Goal: Task Accomplishment & Management: Complete application form

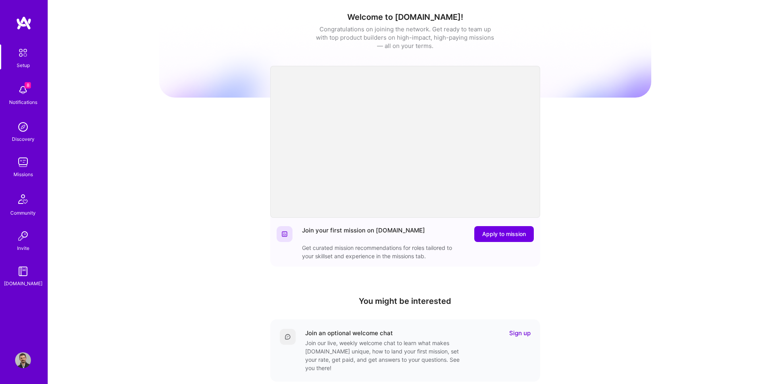
click at [91, 118] on div "Welcome to [DOMAIN_NAME]! Congratulations on joining the network. Get ready to …" at bounding box center [405, 261] width 714 height 522
click at [19, 166] on img at bounding box center [23, 162] width 16 height 16
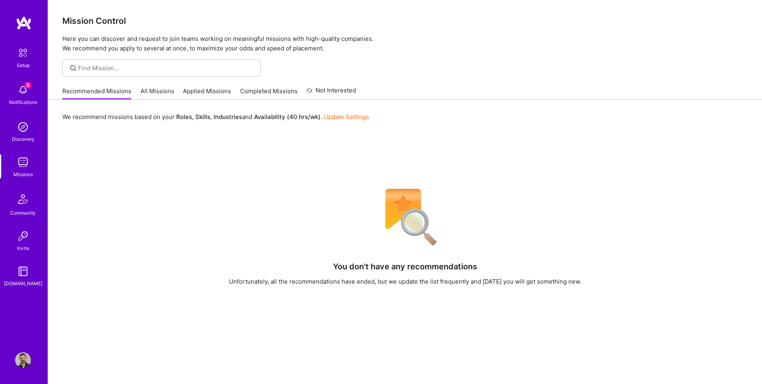
click at [210, 94] on link "Applied Missions" at bounding box center [207, 93] width 48 height 13
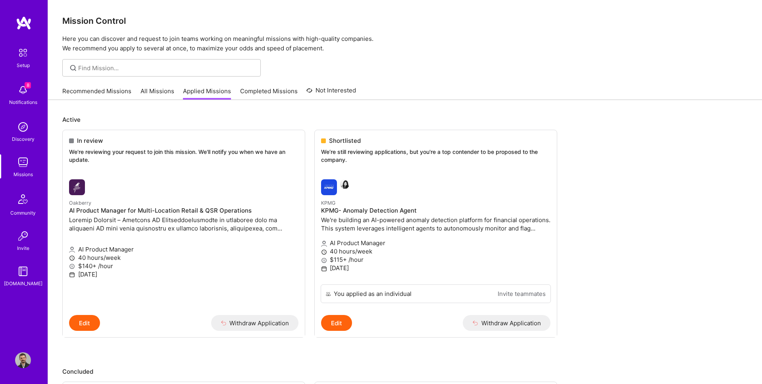
click at [151, 90] on link "All Missions" at bounding box center [157, 93] width 34 height 13
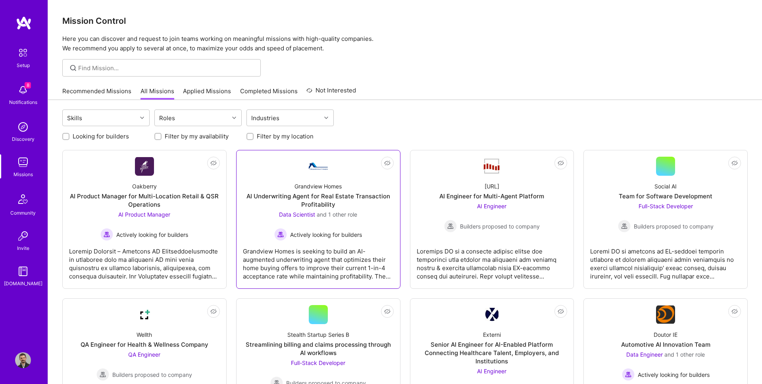
click at [330, 192] on div "AI Underwriting Agent for Real Estate Transaction Profitability" at bounding box center [318, 200] width 151 height 17
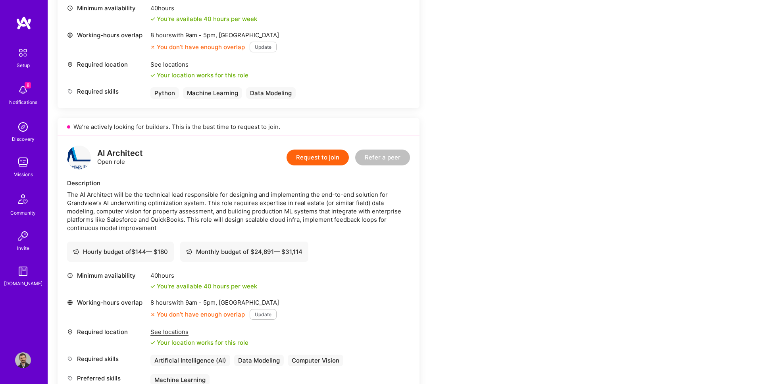
scroll to position [416, 0]
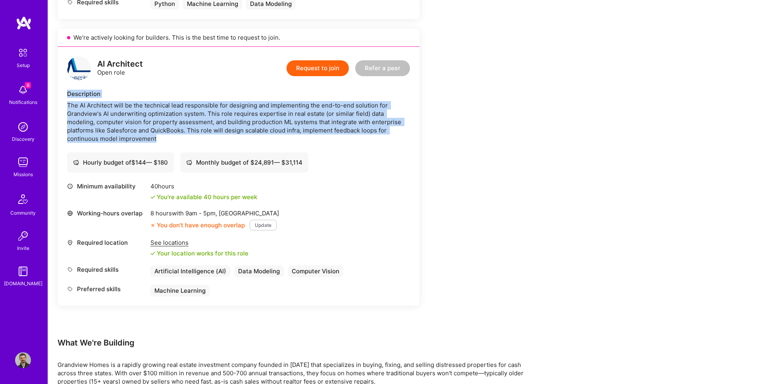
drag, startPoint x: 64, startPoint y: 88, endPoint x: 268, endPoint y: 135, distance: 209.5
click at [268, 135] on div "AI Architect Open role Request to join Refer a peer Description The AI Architec…" at bounding box center [239, 176] width 362 height 259
copy div "Description The AI Architect will be the technical lead responsible for designi…"
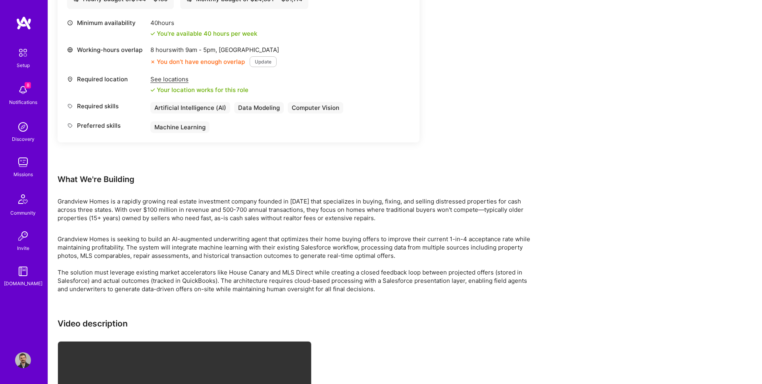
scroll to position [610, 0]
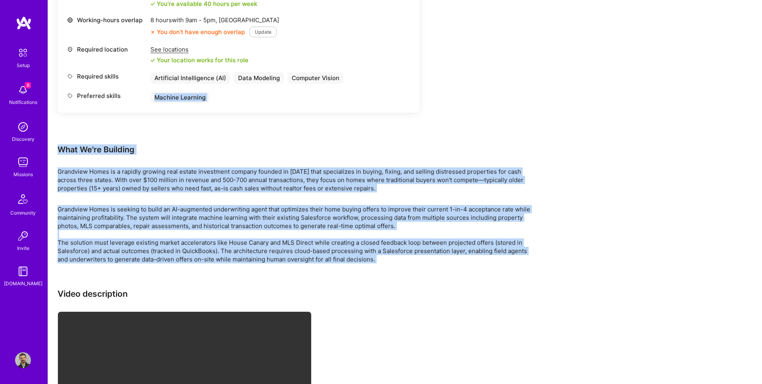
drag, startPoint x: 389, startPoint y: 265, endPoint x: 53, endPoint y: 144, distance: 357.5
click at [63, 146] on div "What We're Building" at bounding box center [296, 149] width 476 height 10
drag, startPoint x: 289, startPoint y: 258, endPoint x: 389, endPoint y: 260, distance: 100.0
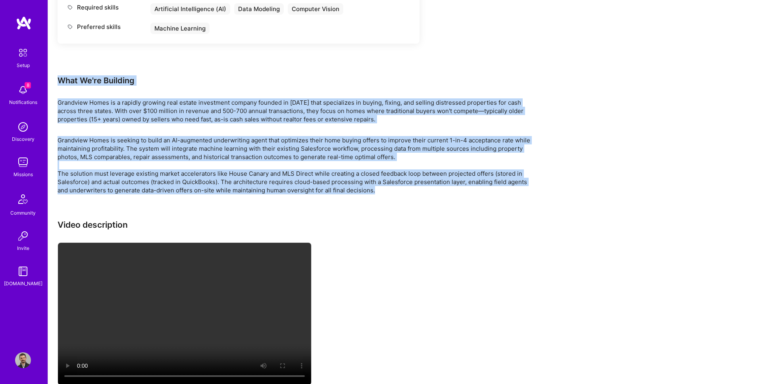
scroll to position [700, 0]
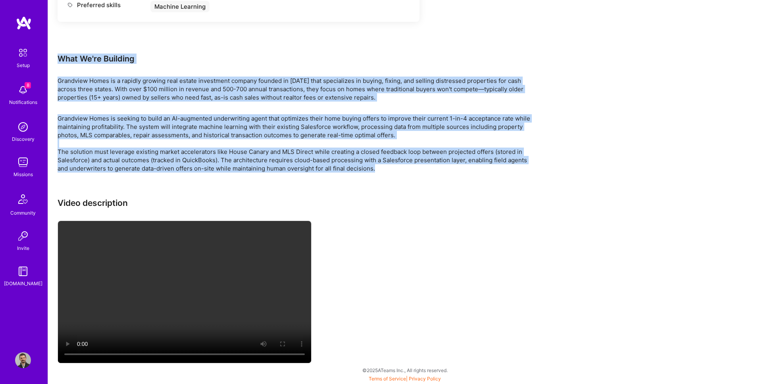
click at [402, 215] on div "Video description" at bounding box center [296, 281] width 476 height 167
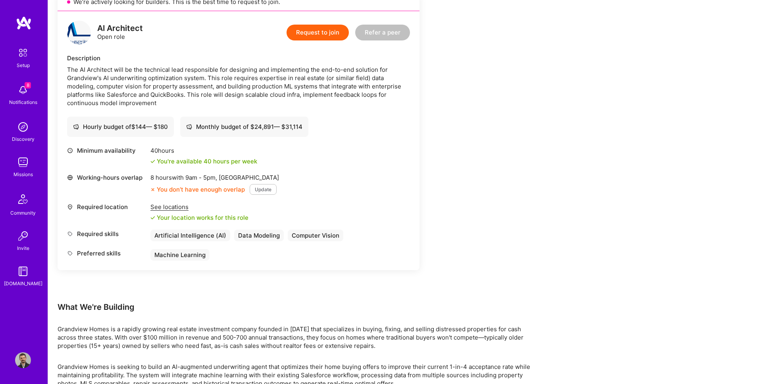
scroll to position [359, 0]
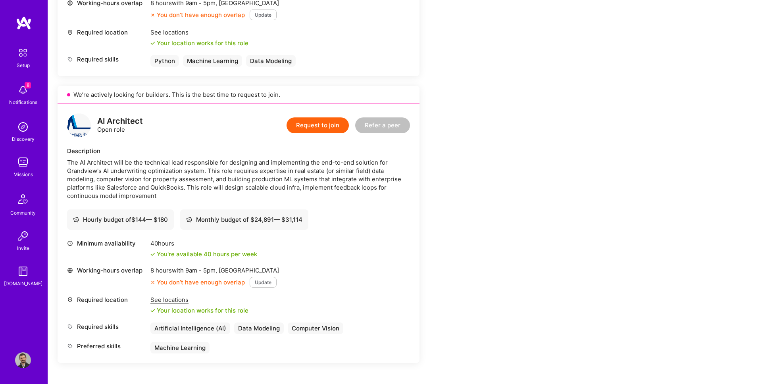
click at [319, 263] on div "Minimum availability 40 hours You're available 40 hours per week Working-hours …" at bounding box center [238, 296] width 343 height 114
click at [266, 279] on button "Update" at bounding box center [263, 282] width 27 height 11
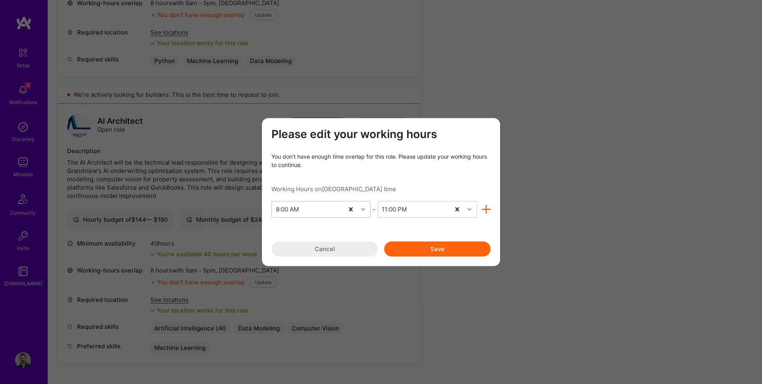
click at [303, 213] on div "8:00 AM" at bounding box center [308, 209] width 72 height 16
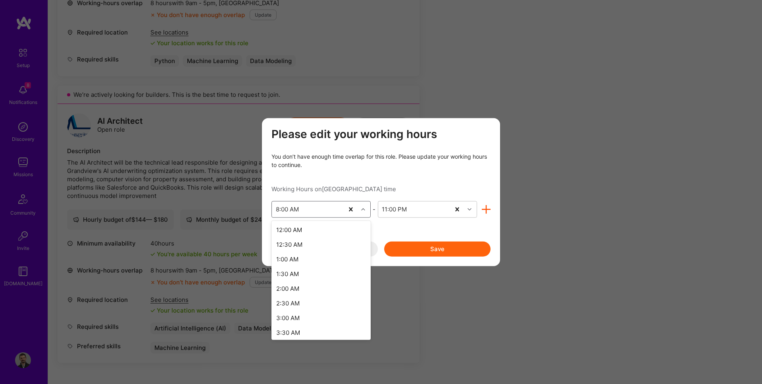
scroll to position [137, 0]
click at [306, 295] on div "7:00 AM" at bounding box center [320, 298] width 99 height 15
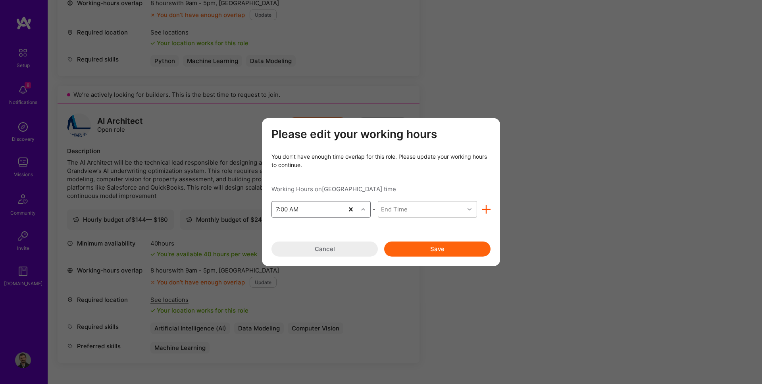
click at [419, 215] on div "End Time" at bounding box center [421, 209] width 86 height 16
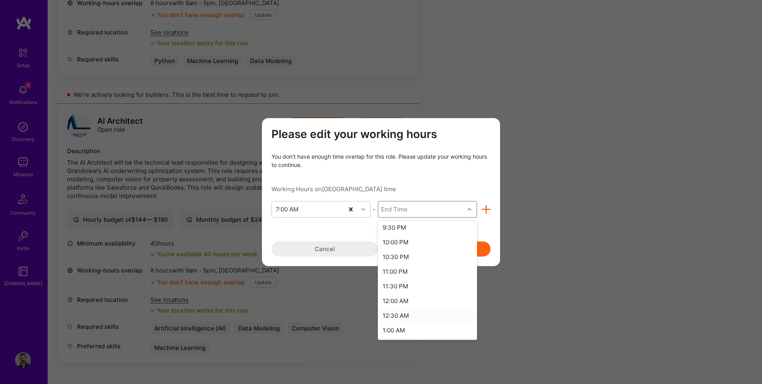
scroll to position [413, 0]
click at [400, 287] on div "11:00 PM" at bounding box center [427, 286] width 99 height 15
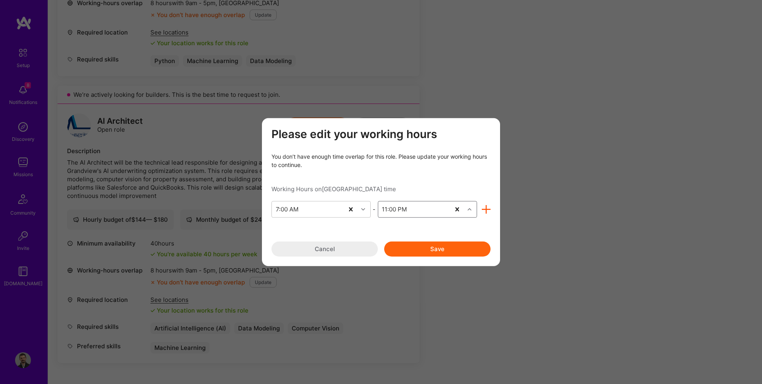
click at [425, 243] on button "Save" at bounding box center [437, 248] width 106 height 15
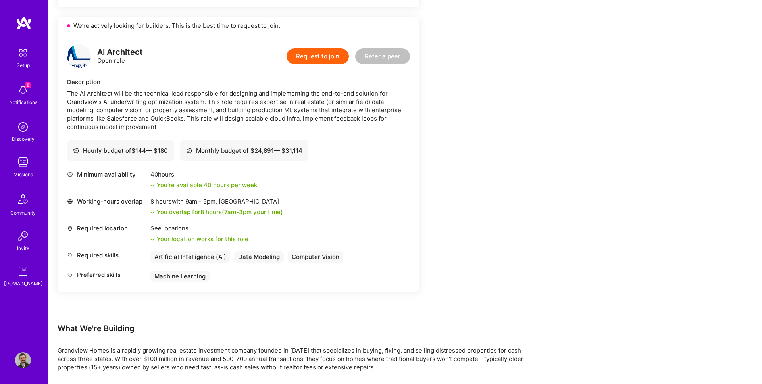
scroll to position [363, 0]
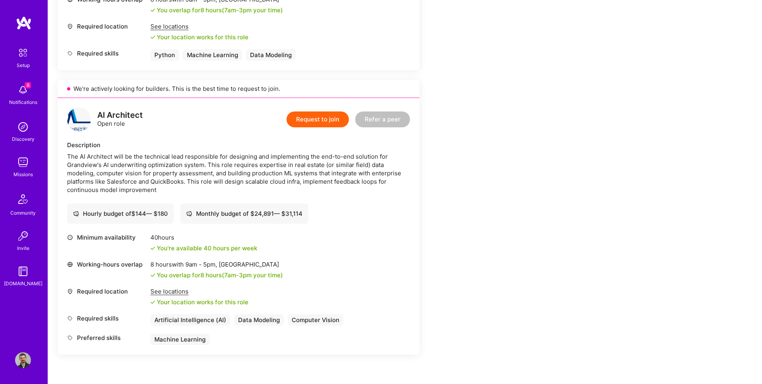
click at [332, 119] on button "Request to join" at bounding box center [318, 120] width 62 height 16
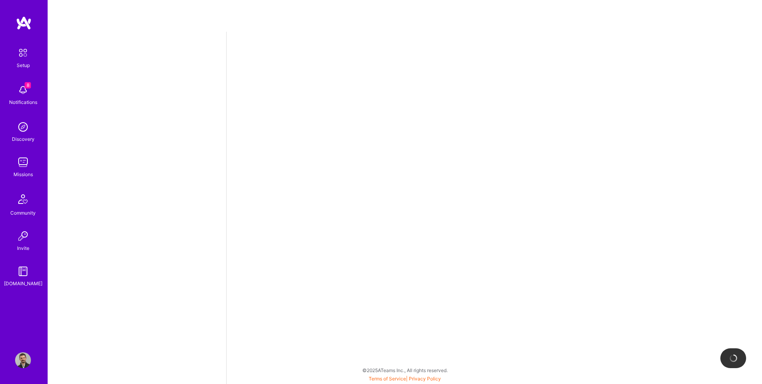
select select "US"
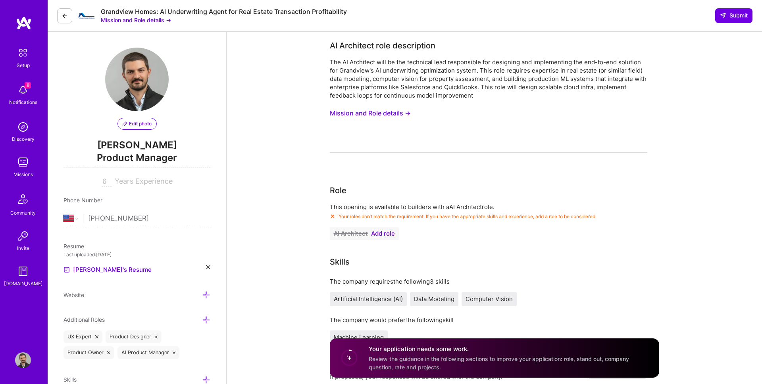
scroll to position [4, 0]
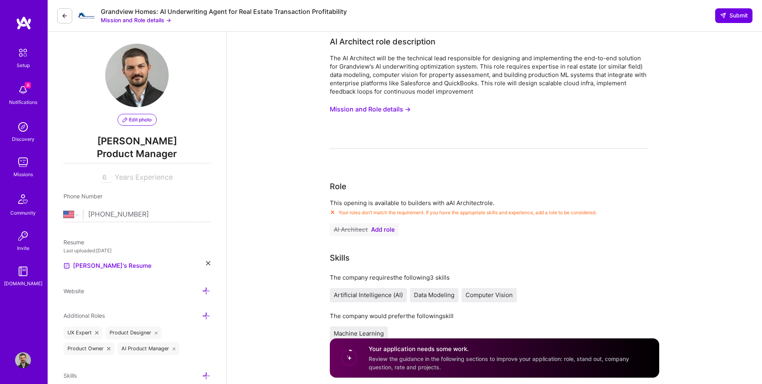
click at [382, 231] on span "Add role" at bounding box center [383, 230] width 24 height 6
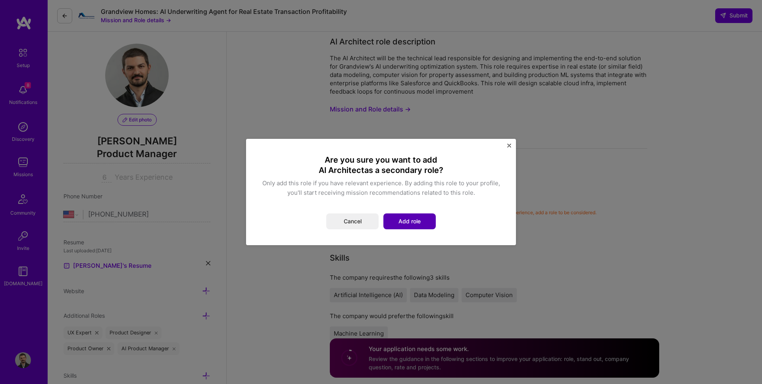
click at [414, 218] on button "Add role" at bounding box center [409, 222] width 52 height 16
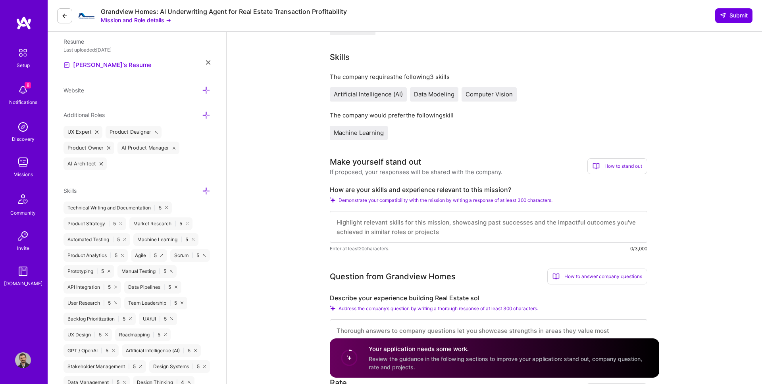
scroll to position [211, 0]
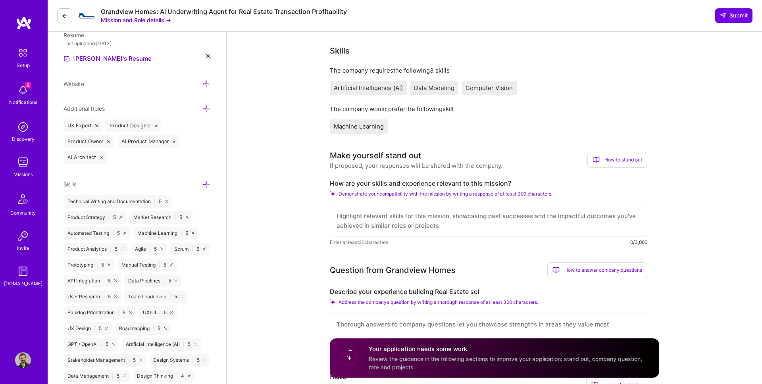
click at [387, 229] on textarea at bounding box center [488, 221] width 317 height 32
drag, startPoint x: 327, startPoint y: 183, endPoint x: 518, endPoint y: 185, distance: 191.7
copy label "How are your skills and experience relevant to this mission?"
click at [607, 160] on div "How to stand out" at bounding box center [617, 160] width 60 height 16
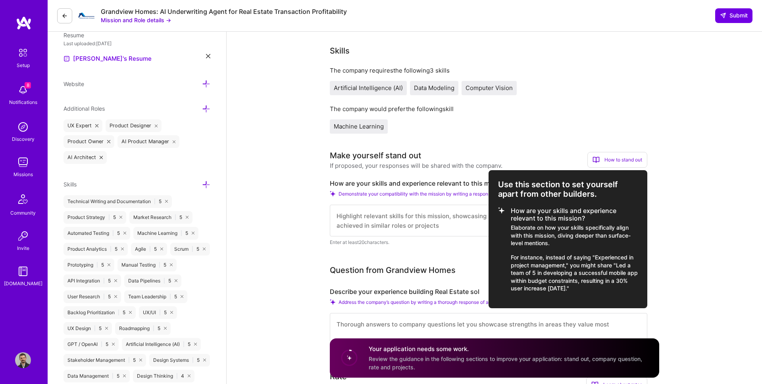
copy div "Use this section to set yourself apart from other builders. How are your skills…"
drag, startPoint x: 500, startPoint y: 181, endPoint x: 625, endPoint y: 290, distance: 165.9
click at [625, 290] on div "Use this section to set yourself apart from other builders. How are your skills…" at bounding box center [568, 239] width 159 height 138
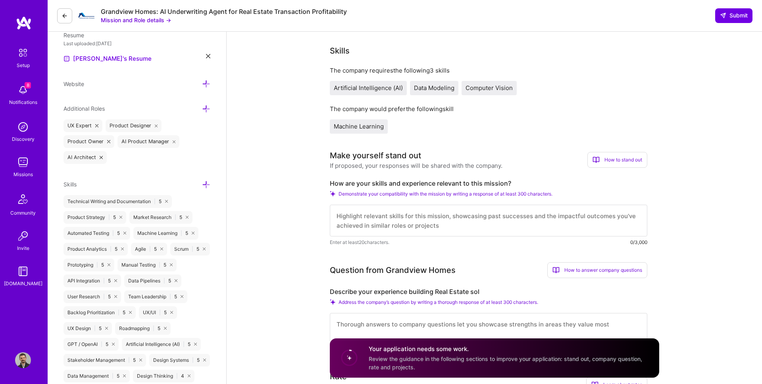
click at [374, 225] on textarea at bounding box center [488, 221] width 317 height 32
paste textarea "L’ip dolor si ametco ad eli seddoeiusmod te IN utlabor, etdolor magnaali, eni a…"
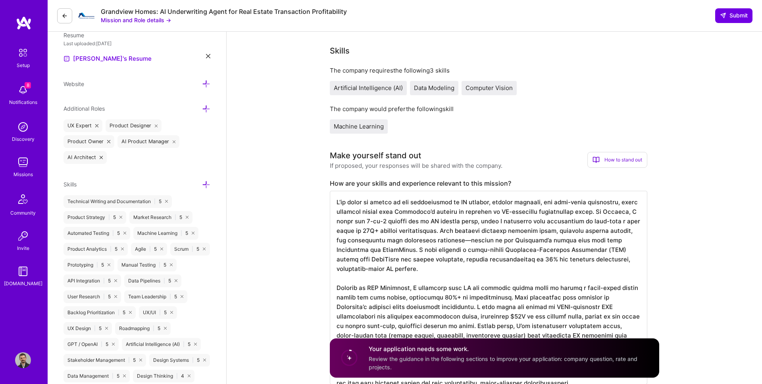
scroll to position [1, 0]
click at [445, 245] on textarea at bounding box center [488, 288] width 317 height 194
click at [446, 241] on textarea at bounding box center [488, 288] width 317 height 194
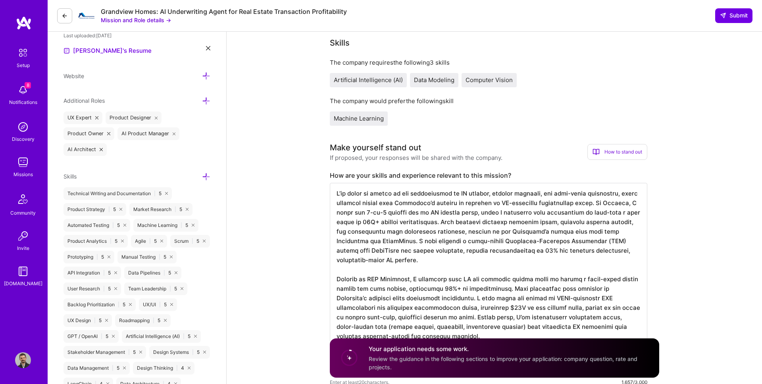
scroll to position [223, 0]
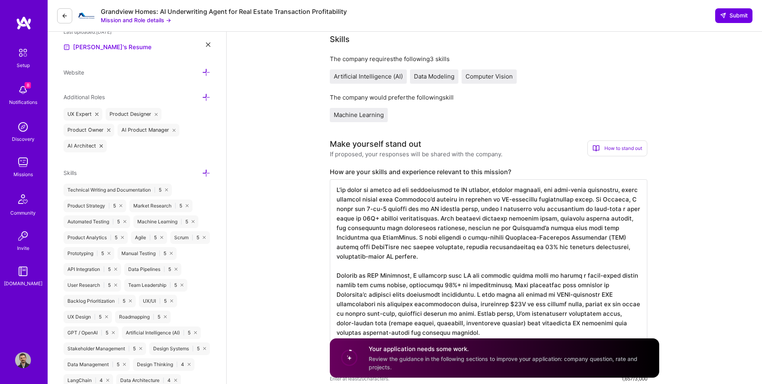
drag, startPoint x: 441, startPoint y: 229, endPoint x: 369, endPoint y: 235, distance: 72.1
click at [369, 235] on textarea at bounding box center [488, 276] width 317 height 194
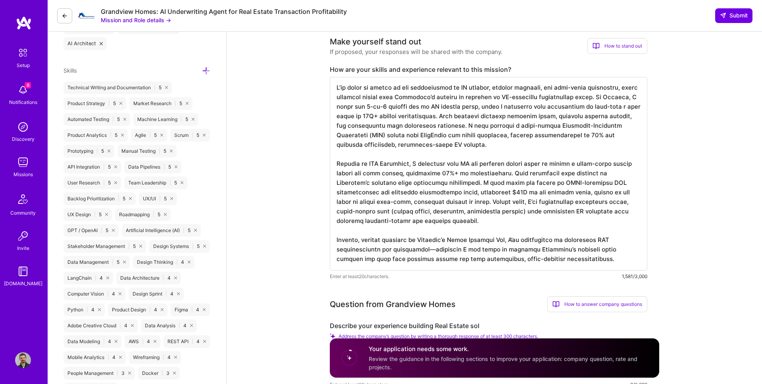
scroll to position [325, 0]
click at [431, 247] on textarea at bounding box center [488, 174] width 317 height 194
click at [441, 247] on textarea at bounding box center [488, 174] width 317 height 194
click at [541, 245] on textarea at bounding box center [488, 174] width 317 height 194
click at [556, 253] on textarea at bounding box center [488, 174] width 317 height 194
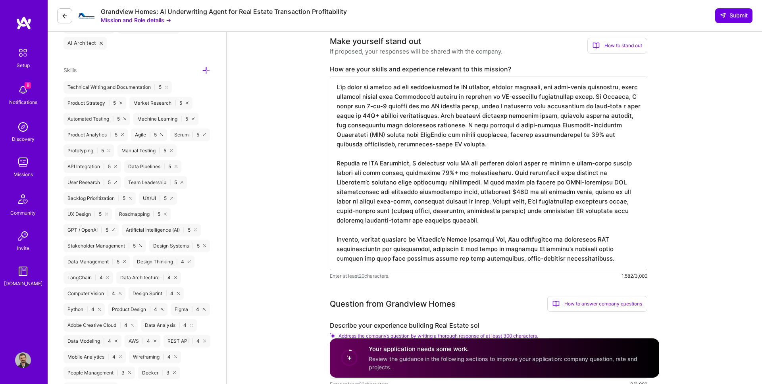
click at [566, 258] on textarea at bounding box center [488, 174] width 317 height 194
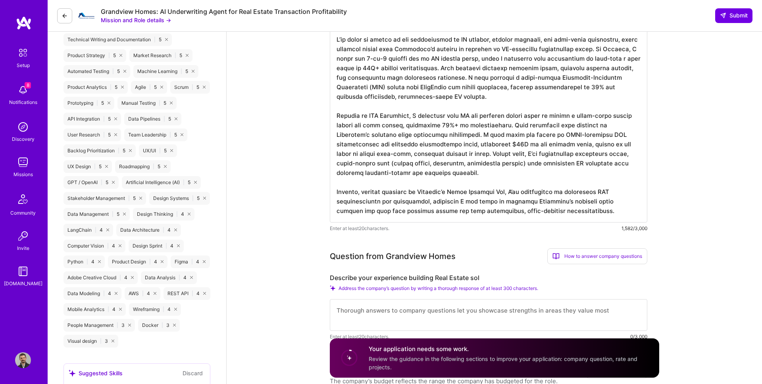
click at [591, 217] on textarea at bounding box center [488, 126] width 317 height 194
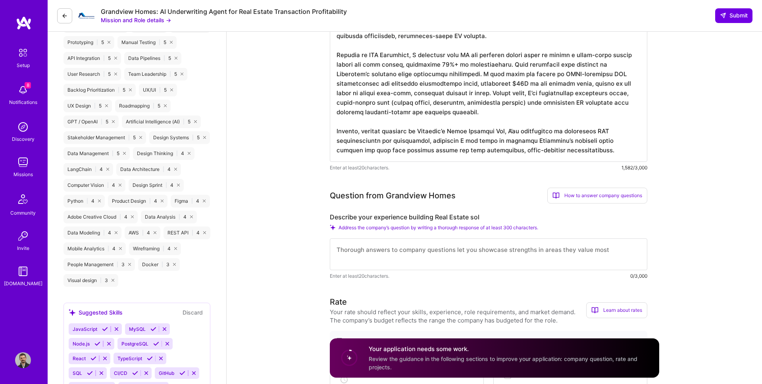
scroll to position [462, 0]
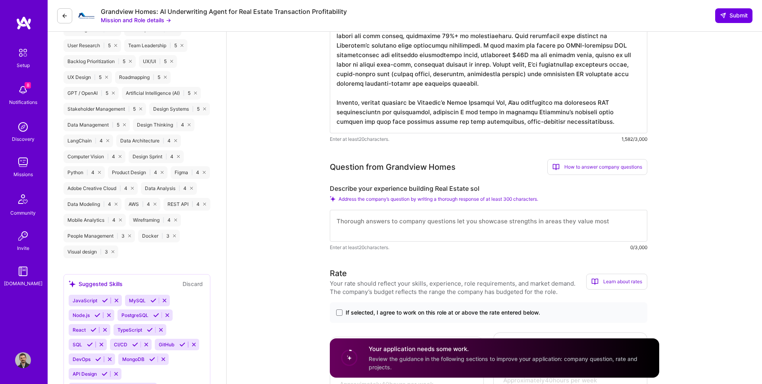
type textarea "L’ip dolor si ametco ad eli seddoeiusmod te IN utlabor, etdolor magnaali, eni a…"
drag, startPoint x: 319, startPoint y: 189, endPoint x: 542, endPoint y: 193, distance: 223.1
copy div "Describe your experience building Real Estate sol"
click at [591, 165] on div "How to answer company questions" at bounding box center [597, 167] width 100 height 16
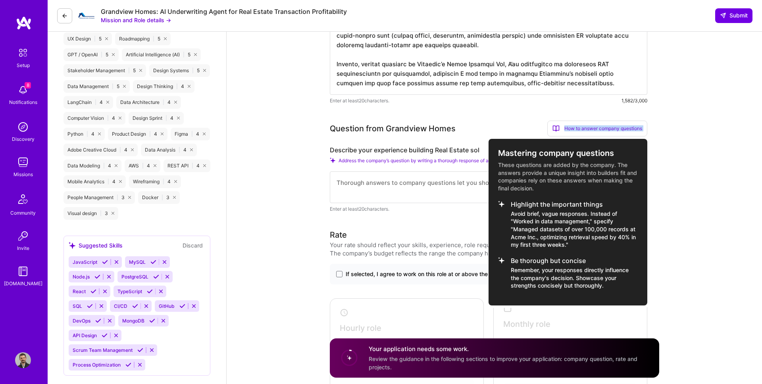
scroll to position [515, 0]
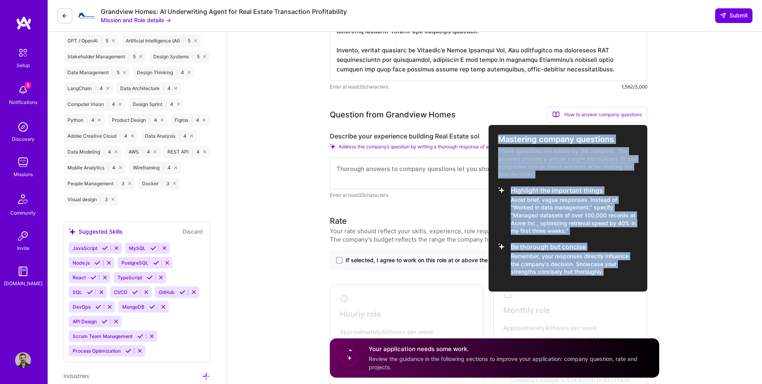
drag, startPoint x: 498, startPoint y: 191, endPoint x: 617, endPoint y: 272, distance: 144.3
click at [617, 272] on div "Mastering company questions These questions are added by the company. The answe…" at bounding box center [568, 208] width 159 height 167
copy div "Mastering company questions These questions are added by the company. The answe…"
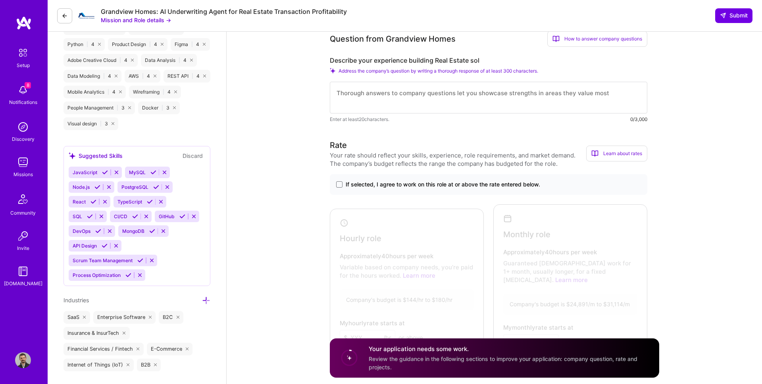
click at [333, 181] on div "If selected, I agree to work on this role at or above the rate entered below." at bounding box center [488, 184] width 317 height 21
click at [342, 186] on label "If selected, I agree to work on this role at or above the rate entered below." at bounding box center [488, 185] width 305 height 8
click at [0, 0] on input "If selected, I agree to work on this role at or above the rate entered below." at bounding box center [0, 0] width 0 height 0
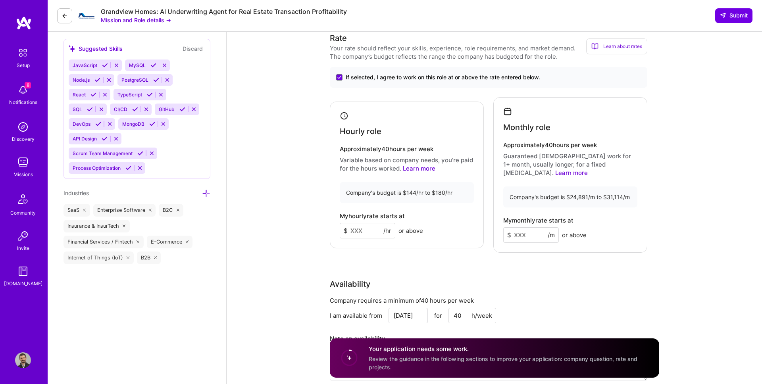
scroll to position [694, 0]
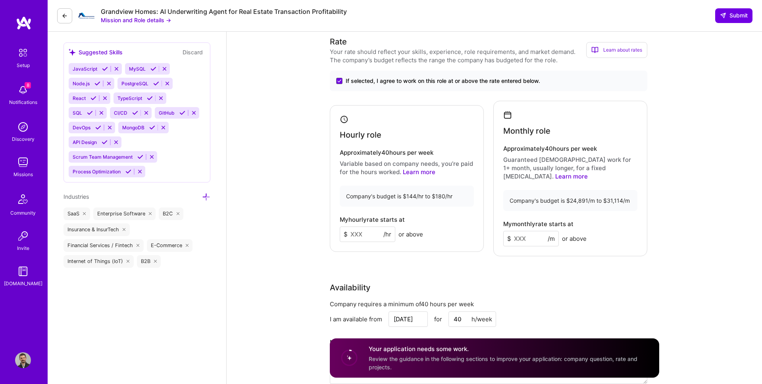
click at [355, 229] on input at bounding box center [368, 234] width 56 height 15
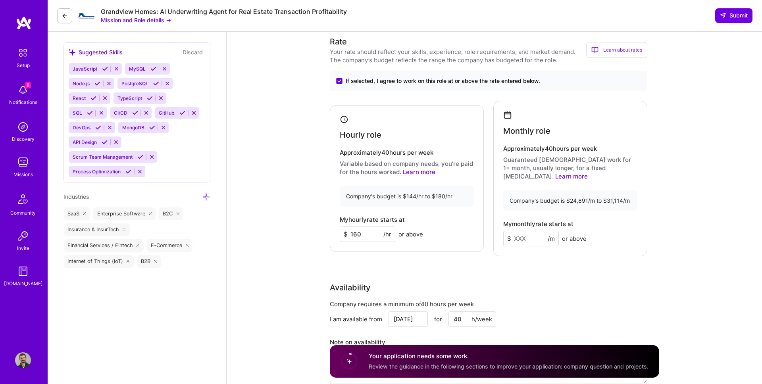
click at [356, 230] on input "160" at bounding box center [368, 234] width 56 height 15
type input "160"
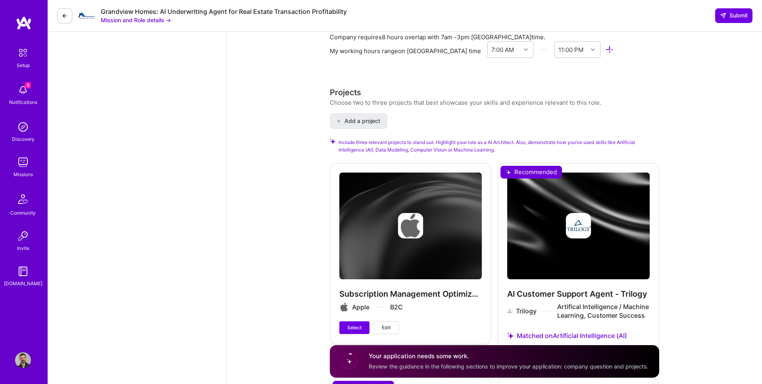
scroll to position [1185, 0]
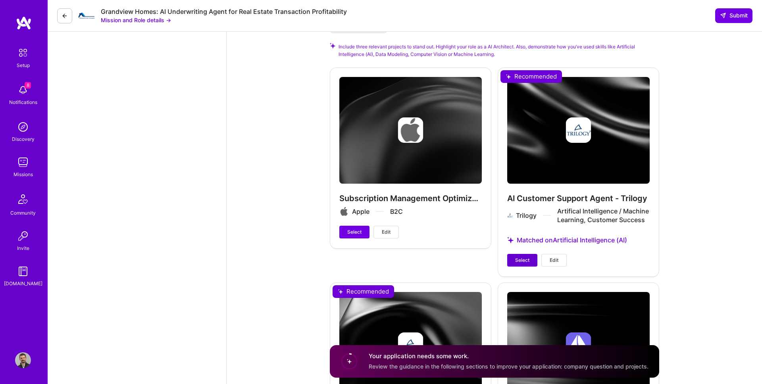
click at [523, 257] on span "Select" at bounding box center [522, 260] width 14 height 7
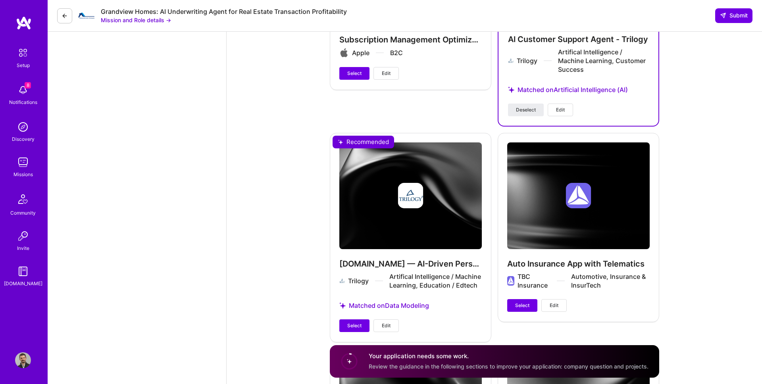
scroll to position [1417, 0]
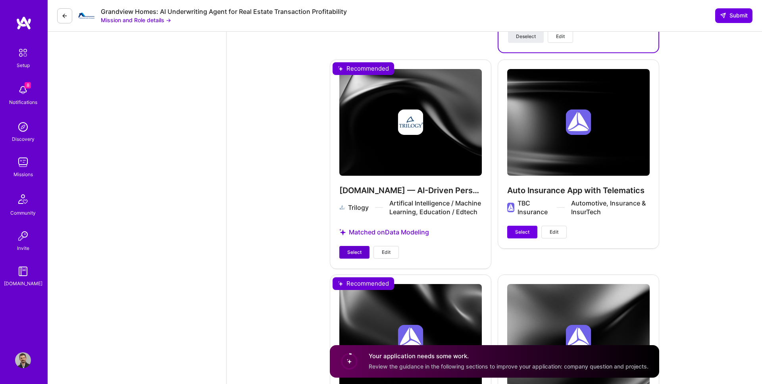
click at [349, 249] on span "Select" at bounding box center [354, 252] width 14 height 7
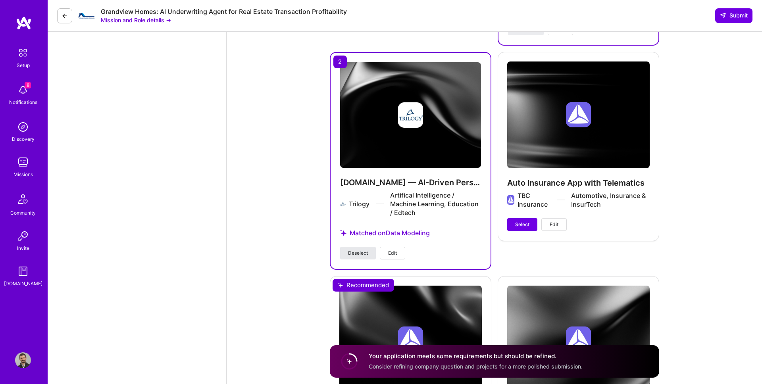
scroll to position [1630, 0]
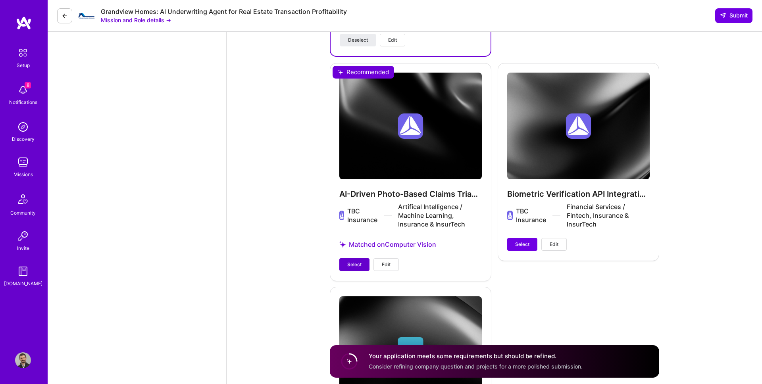
click at [353, 263] on span "Select" at bounding box center [354, 264] width 14 height 7
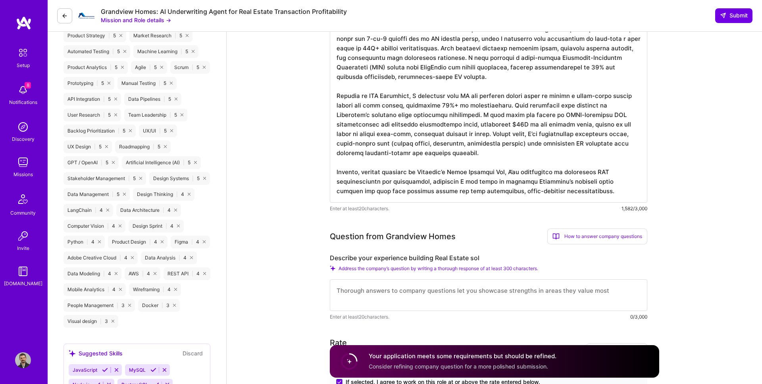
scroll to position [391, 0]
click at [377, 292] on textarea at bounding box center [488, 297] width 317 height 32
paste textarea "L’ip dolor sitametco adip elitsed doeius tem incididunt ut labo etdolo magnaali…"
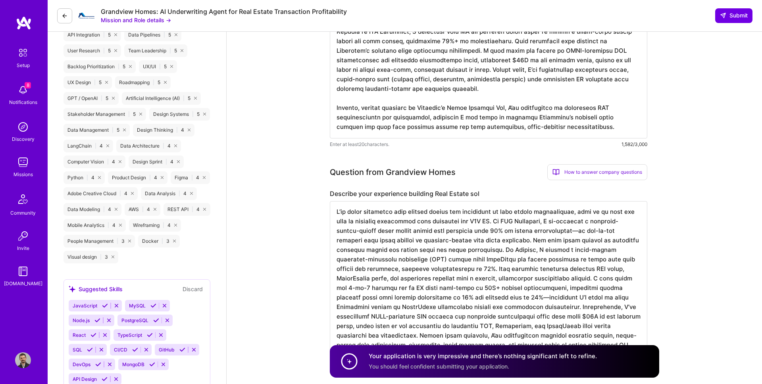
scroll to position [460, 0]
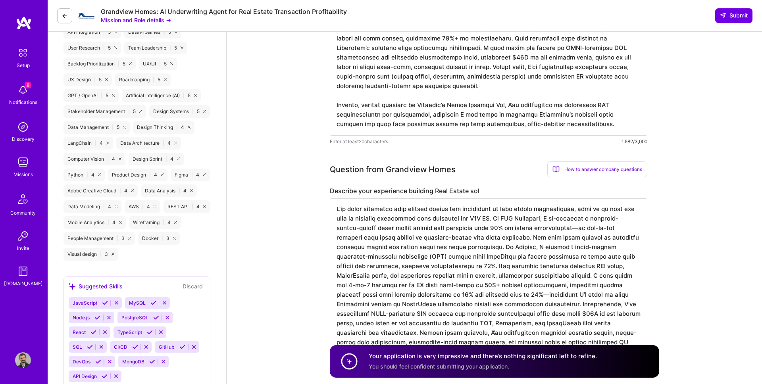
click at [432, 295] on textarea at bounding box center [488, 280] width 317 height 165
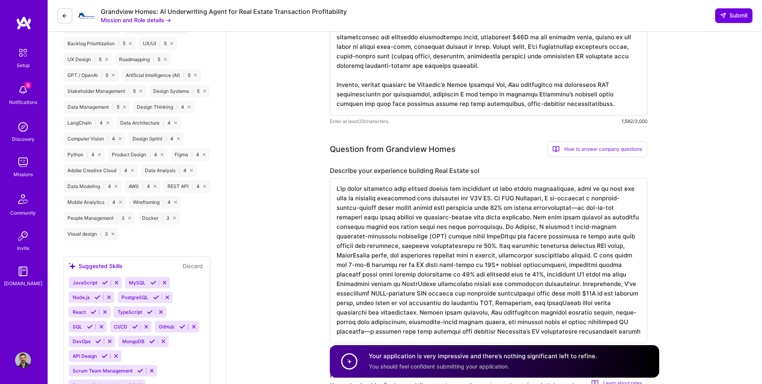
scroll to position [481, 0]
click at [533, 207] on textarea at bounding box center [488, 259] width 317 height 165
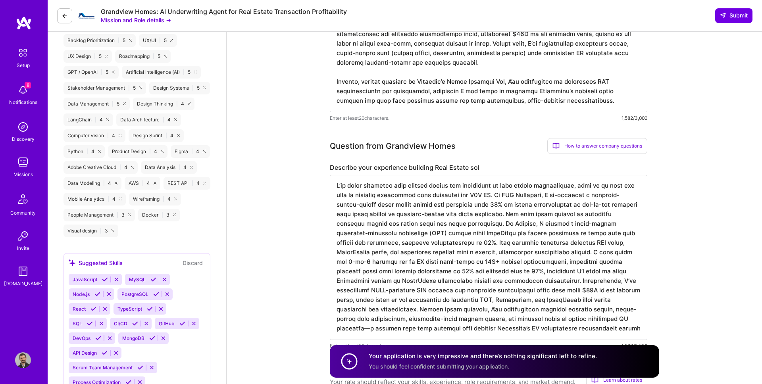
scroll to position [491, 0]
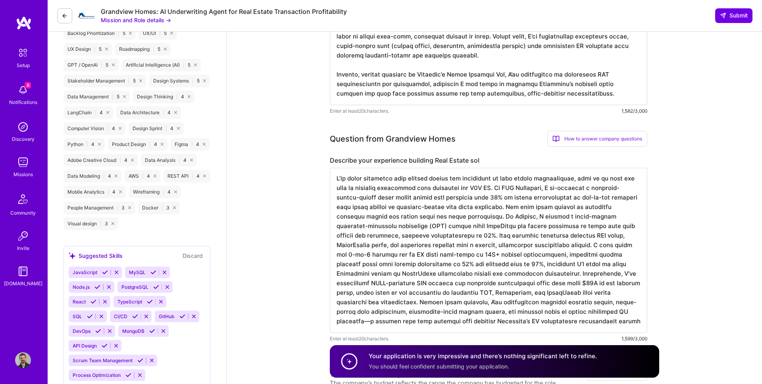
click at [489, 311] on textarea at bounding box center [488, 250] width 317 height 165
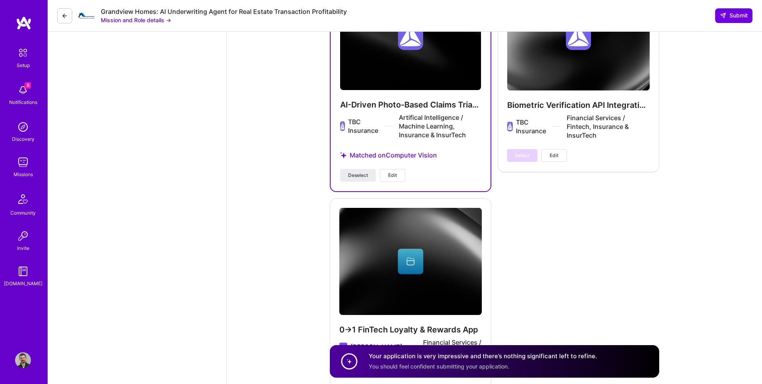
scroll to position [1882, 0]
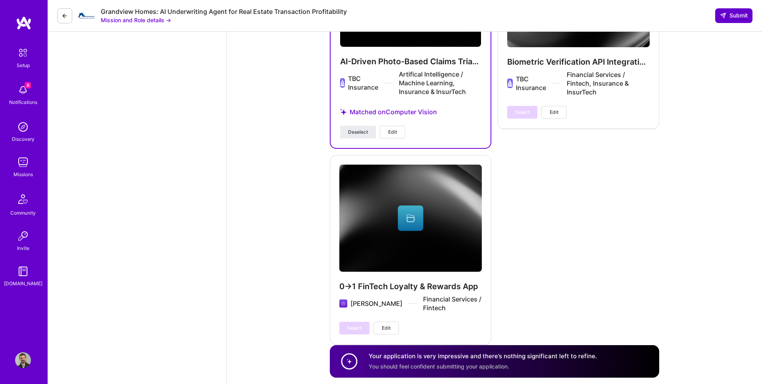
type textarea "L’ip dolor sitametco adip elitsed doeius tem incididunt ut labo etdolo magnaali…"
click at [727, 19] on button "Submit" at bounding box center [733, 15] width 37 height 14
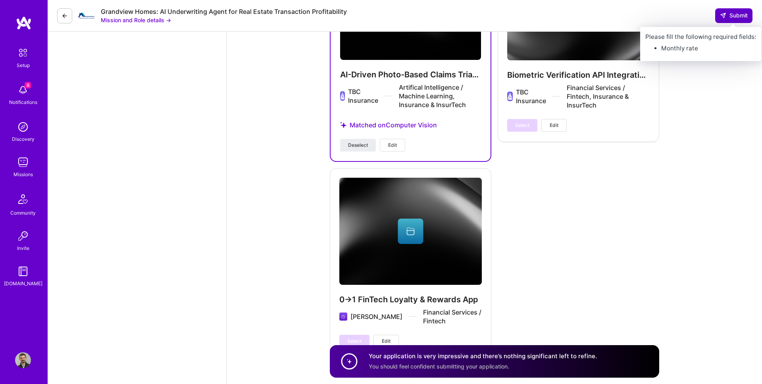
click at [725, 16] on icon at bounding box center [723, 15] width 6 height 6
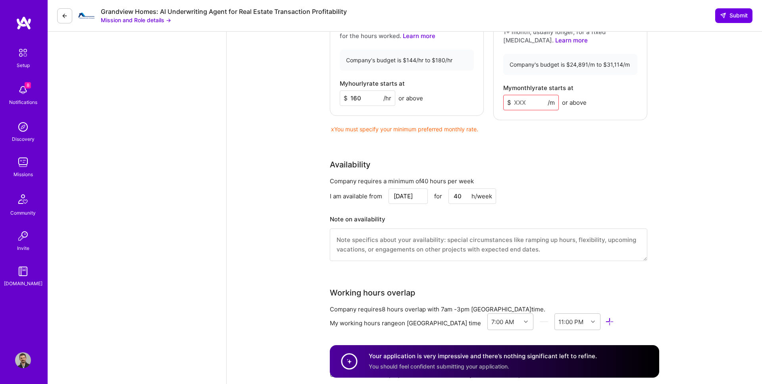
scroll to position [924, 0]
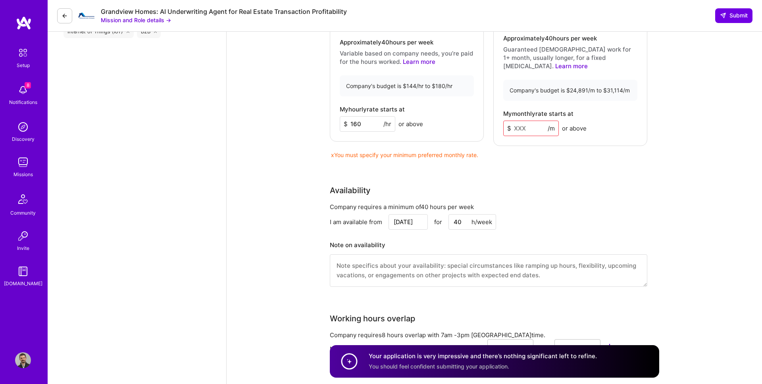
click at [515, 121] on input at bounding box center [531, 128] width 56 height 15
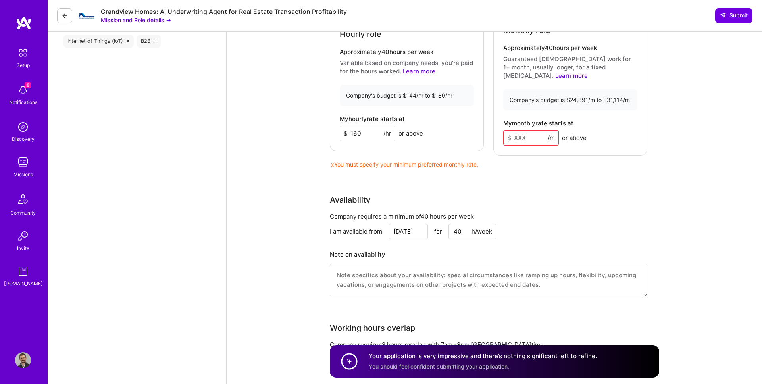
scroll to position [910, 0]
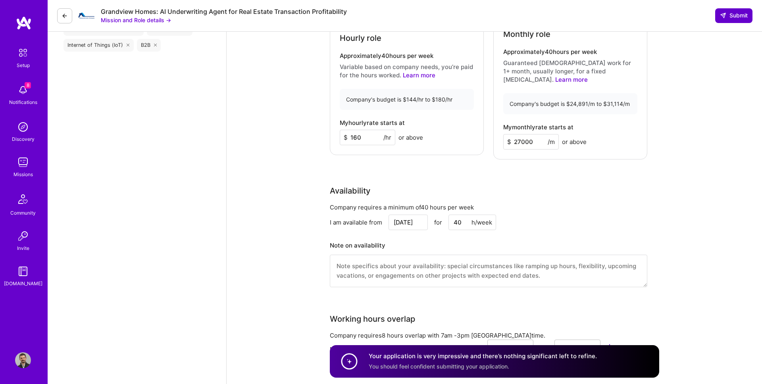
type input "27000"
click at [726, 15] on span "Submit" at bounding box center [734, 16] width 28 height 8
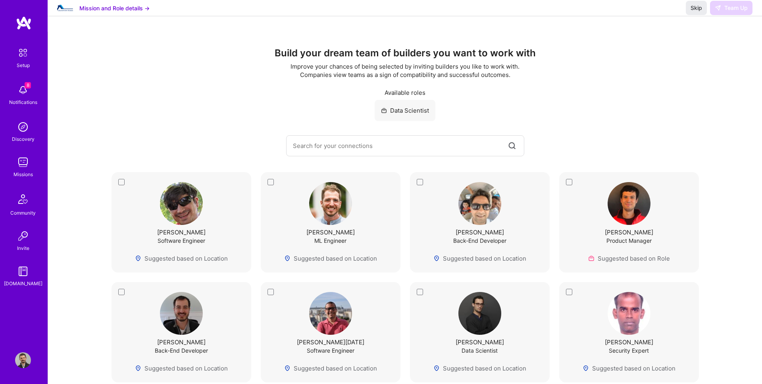
click at [136, 12] on button "Mission and Role details →" at bounding box center [114, 8] width 70 height 8
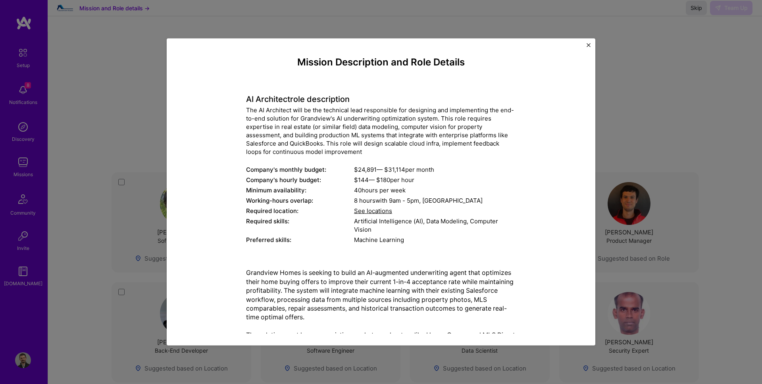
click at [126, 43] on div "Mission Description and Role Details AI Architect role description The AI Archi…" at bounding box center [381, 192] width 762 height 384
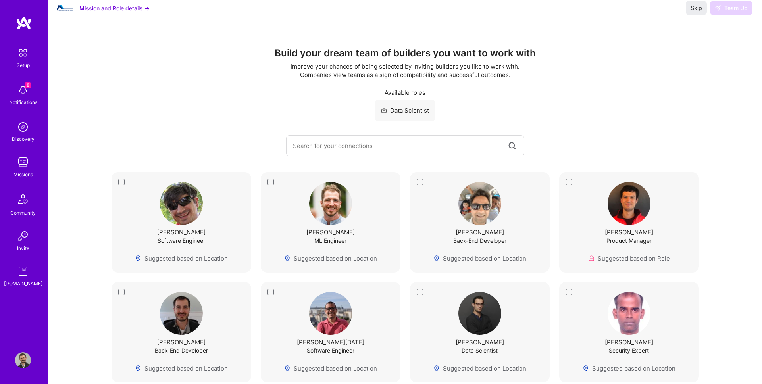
click at [23, 175] on div "Missions" at bounding box center [22, 174] width 19 height 8
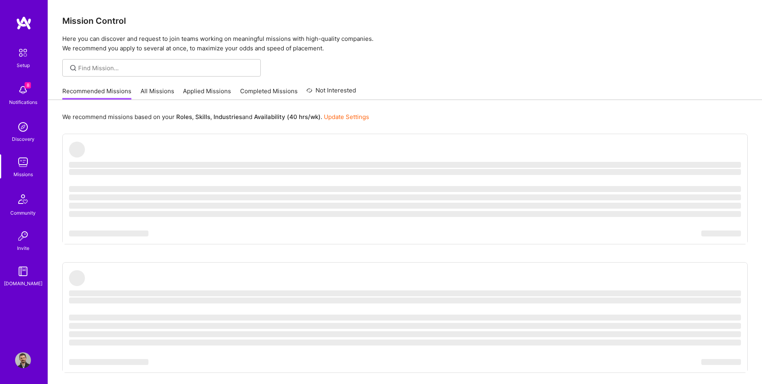
click at [187, 89] on link "Applied Missions" at bounding box center [207, 93] width 48 height 13
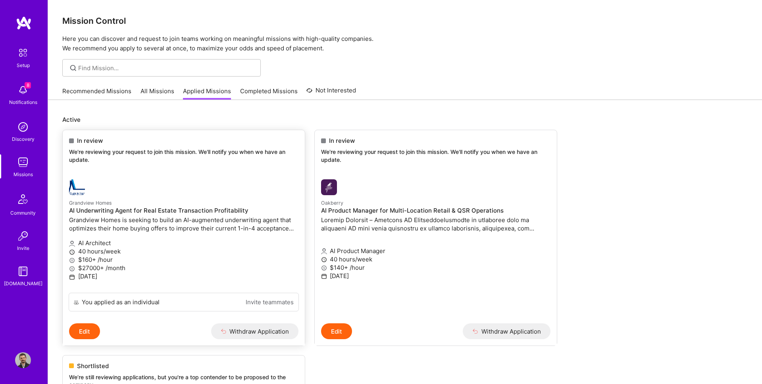
click at [210, 172] on div "In review We're reviewing your request to join this mission. We'll notify you w…" at bounding box center [184, 151] width 242 height 43
click at [26, 22] on img at bounding box center [24, 23] width 16 height 14
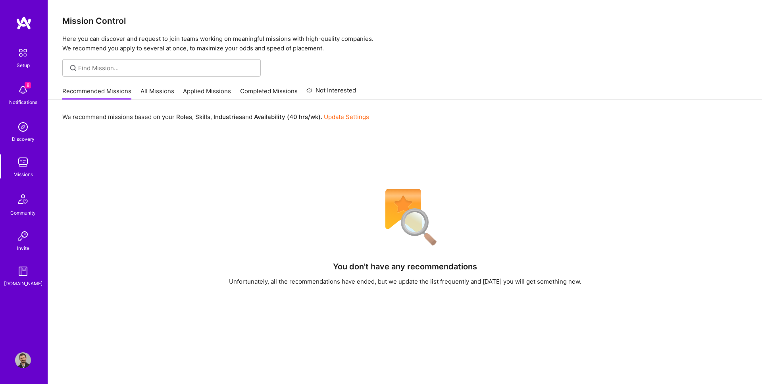
click at [23, 22] on img at bounding box center [24, 23] width 16 height 14
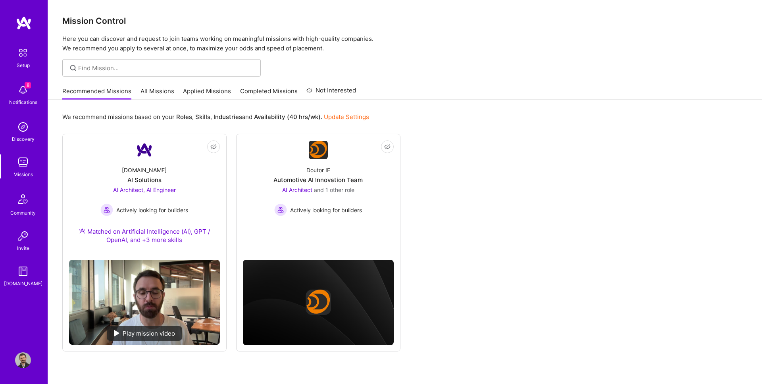
click at [19, 163] on img at bounding box center [23, 162] width 16 height 16
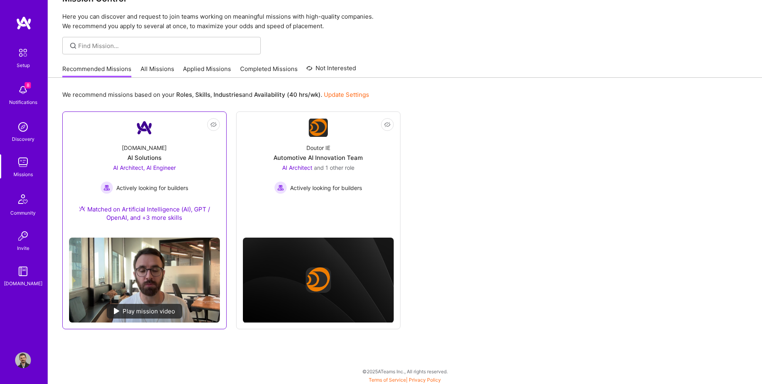
scroll to position [23, 0]
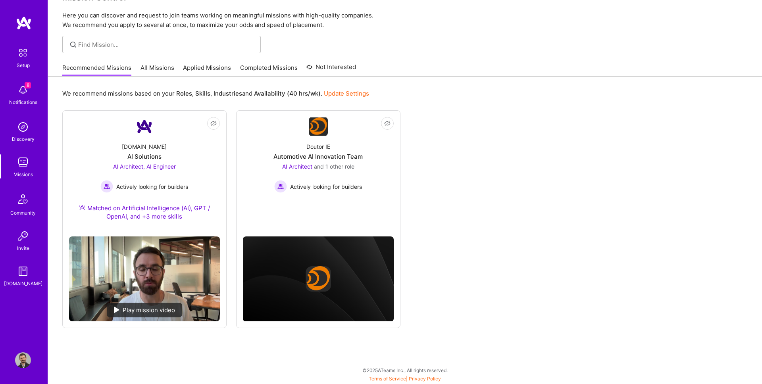
click at [22, 170] on div "Missions" at bounding box center [22, 174] width 19 height 8
click at [198, 68] on link "Applied Missions" at bounding box center [207, 69] width 48 height 13
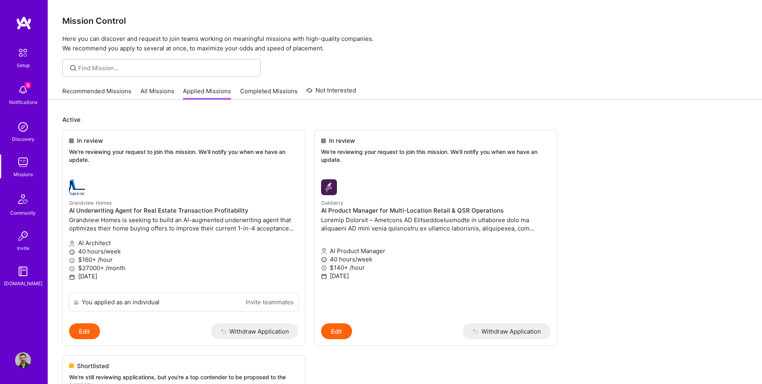
click at [98, 94] on link "Recommended Missions" at bounding box center [96, 93] width 69 height 13
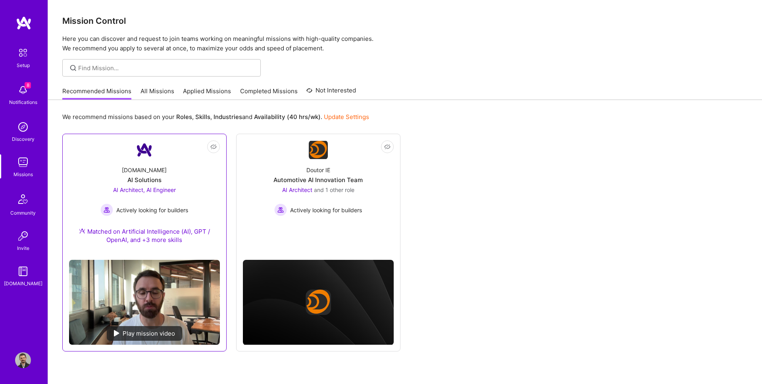
click at [124, 172] on div "[DOMAIN_NAME] AI Solutions AI Architect, AI Engineer Actively looking for build…" at bounding box center [144, 207] width 151 height 94
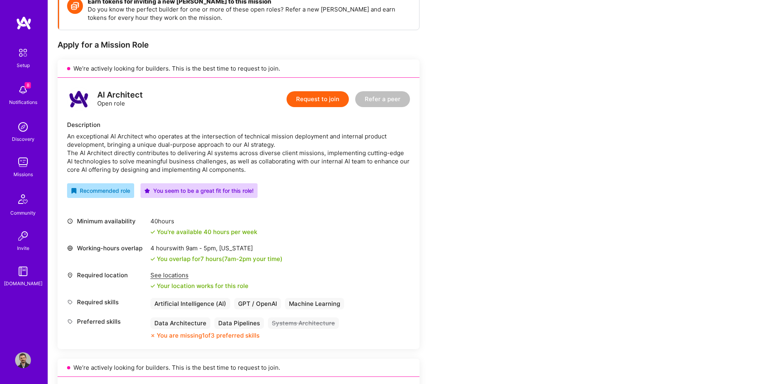
scroll to position [135, 0]
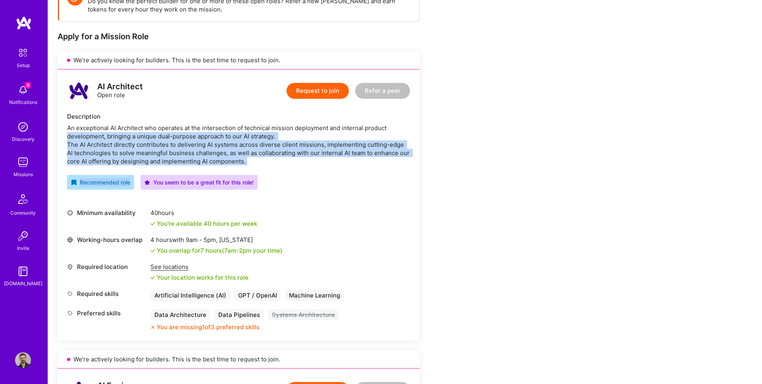
drag, startPoint x: 244, startPoint y: 167, endPoint x: 67, endPoint y: 134, distance: 179.4
click at [67, 134] on div "AI Architect Open role Request to join Refer a peer Description An exceptional …" at bounding box center [239, 204] width 362 height 271
click at [67, 134] on div "An exceptional AI Architect who operates at the intersection of technical missi…" at bounding box center [238, 145] width 343 height 42
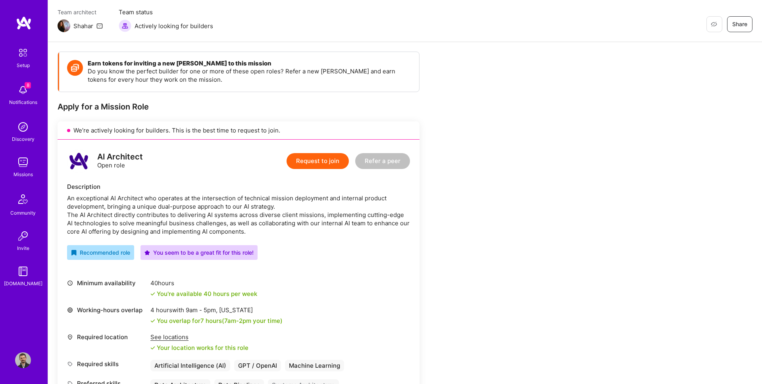
scroll to position [131, 0]
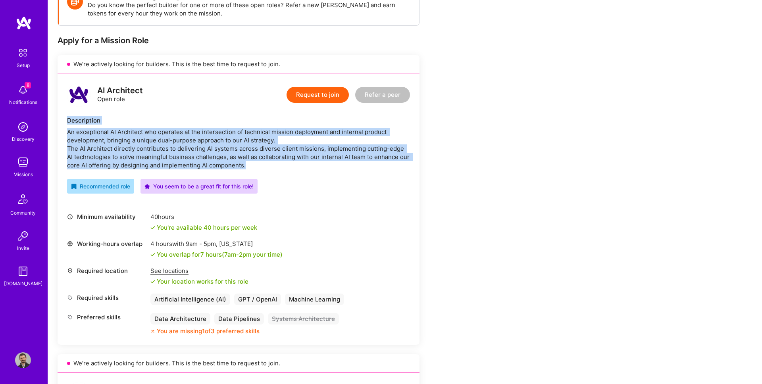
drag, startPoint x: 64, startPoint y: 117, endPoint x: 252, endPoint y: 165, distance: 193.9
click at [252, 165] on div "AI Architect Open role Request to join Refer a peer Description An exceptional …" at bounding box center [239, 208] width 362 height 271
copy div "Description An exceptional AI Architect who operates at the intersection of tec…"
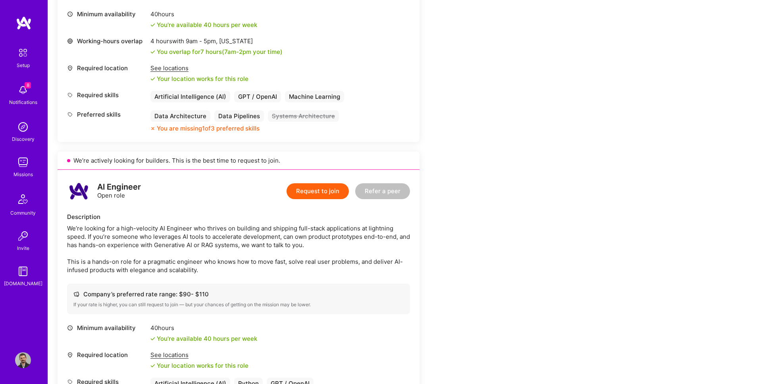
scroll to position [733, 0]
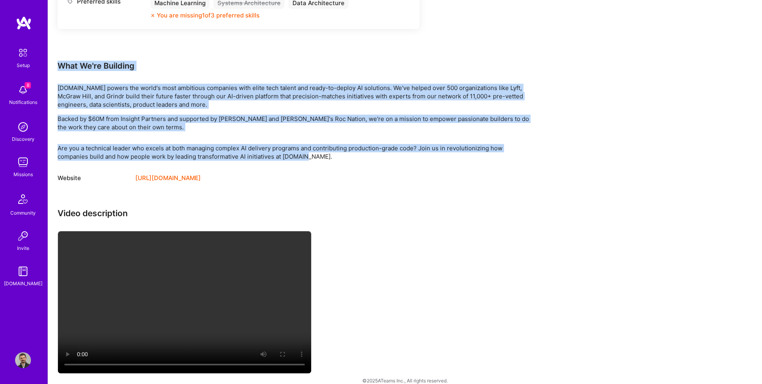
drag, startPoint x: 56, startPoint y: 71, endPoint x: 318, endPoint y: 165, distance: 278.4
copy div "What We're Building [DOMAIN_NAME] powers the world's most ambitious companies w…"
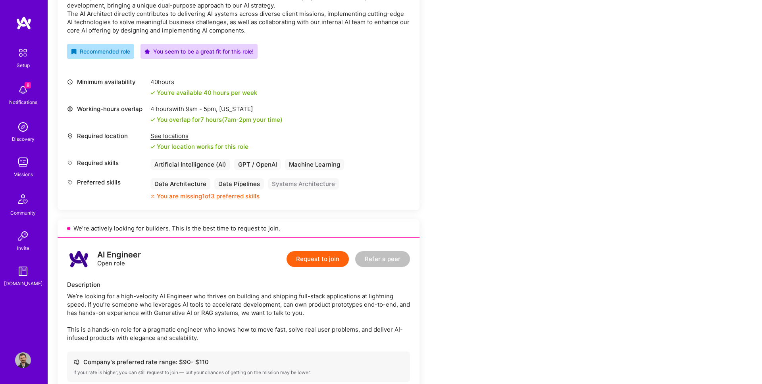
scroll to position [0, 0]
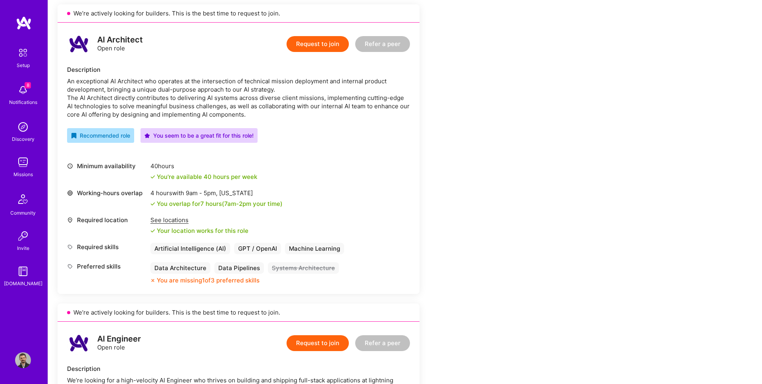
scroll to position [178, 0]
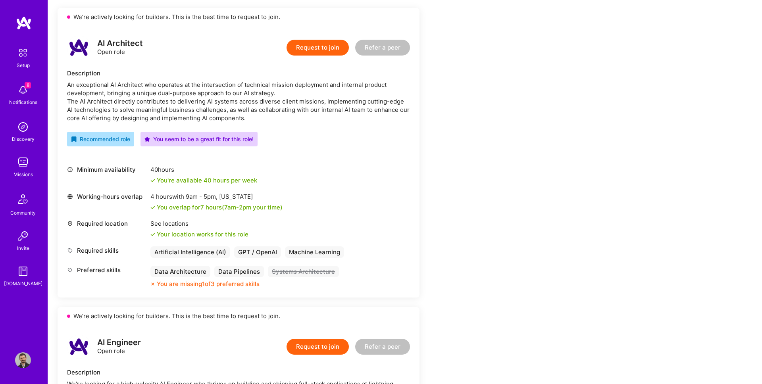
click at [304, 41] on button "Request to join" at bounding box center [318, 48] width 62 height 16
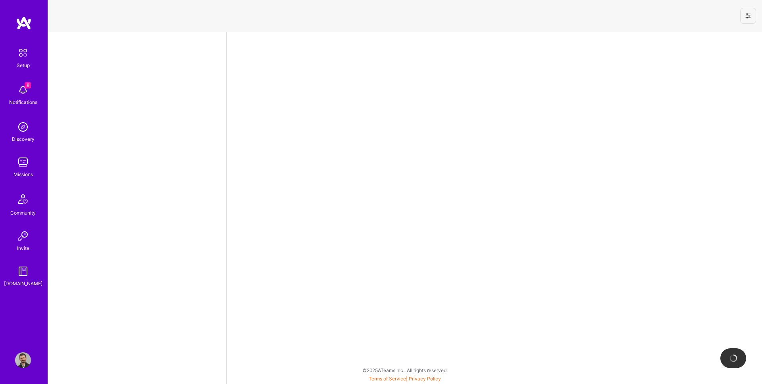
select select "US"
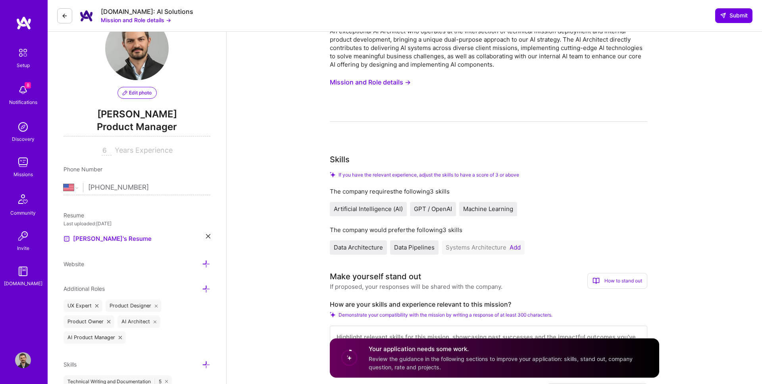
scroll to position [117, 0]
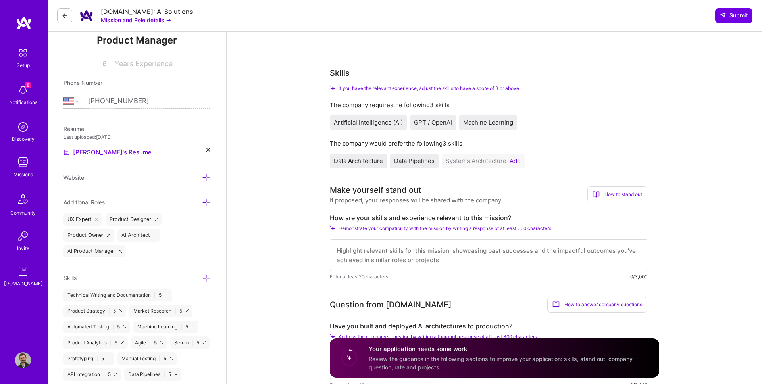
click at [515, 159] on button "Add" at bounding box center [515, 161] width 11 height 6
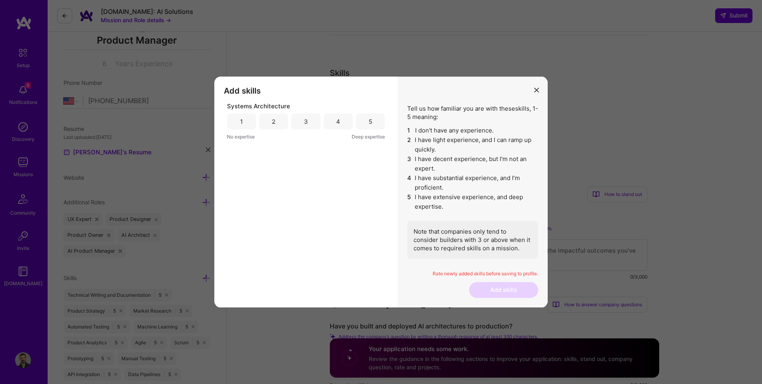
scroll to position [137, 0]
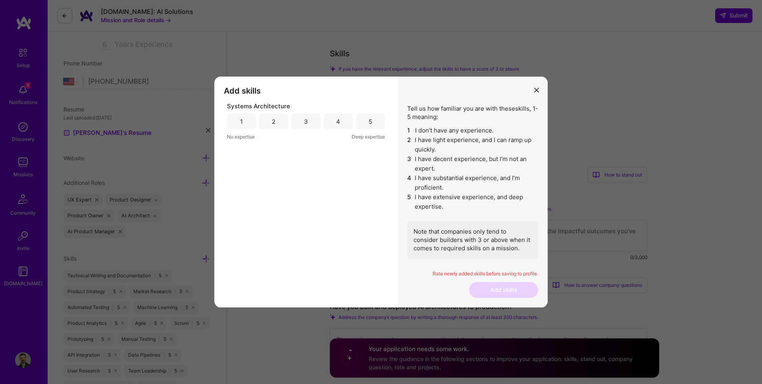
click at [332, 123] on div "4" at bounding box center [338, 121] width 29 height 16
click at [383, 132] on div "Systems Architecture 1 2 3 4 5 No expertise Deep expertise" at bounding box center [306, 121] width 158 height 39
click at [511, 291] on button "Add skills" at bounding box center [503, 290] width 69 height 16
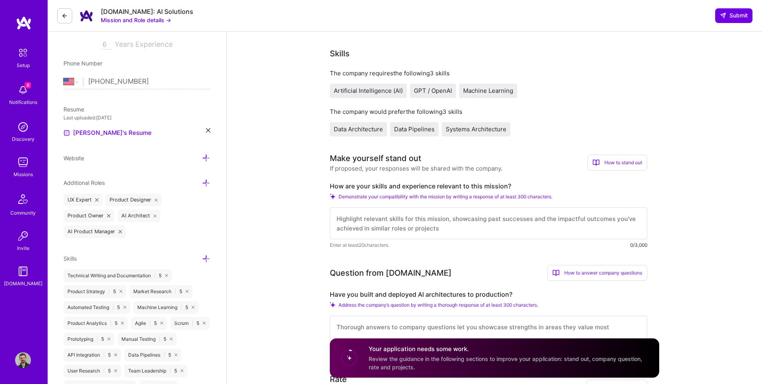
scroll to position [165, 0]
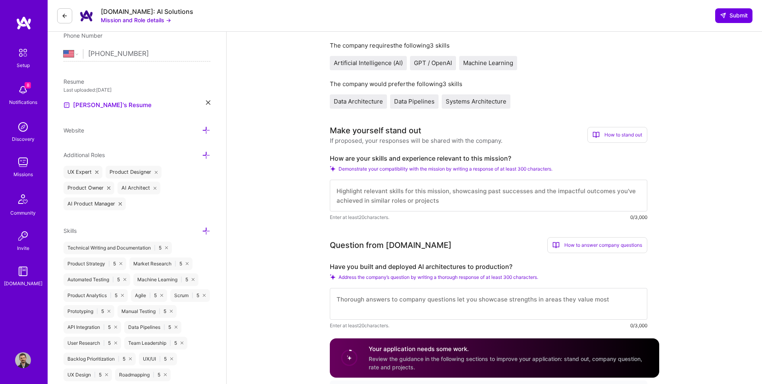
click at [408, 189] on textarea at bounding box center [488, 196] width 317 height 32
drag, startPoint x: 323, startPoint y: 155, endPoint x: 541, endPoint y: 163, distance: 217.2
copy div "How are your skills and experience relevant to this mission?"
click at [607, 137] on div "How to stand out" at bounding box center [617, 135] width 60 height 16
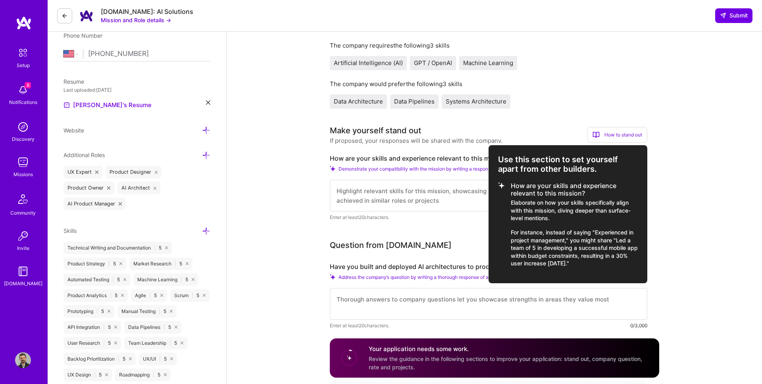
copy div "Use this section to set yourself apart from other builders. How are your skills…"
drag, startPoint x: 496, startPoint y: 156, endPoint x: 617, endPoint y: 263, distance: 161.4
click at [617, 263] on div "Use this section to set yourself apart from other builders. How are your skills…" at bounding box center [568, 214] width 159 height 138
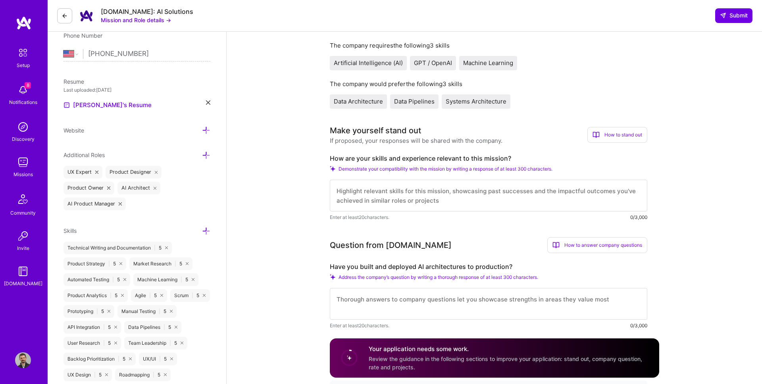
click at [379, 196] on textarea at bounding box center [488, 196] width 317 height 32
paste textarea "L’ip dolorsitamet consecte ad eli seddoeiusmod te incid-ut LA etdolo magnaali e…"
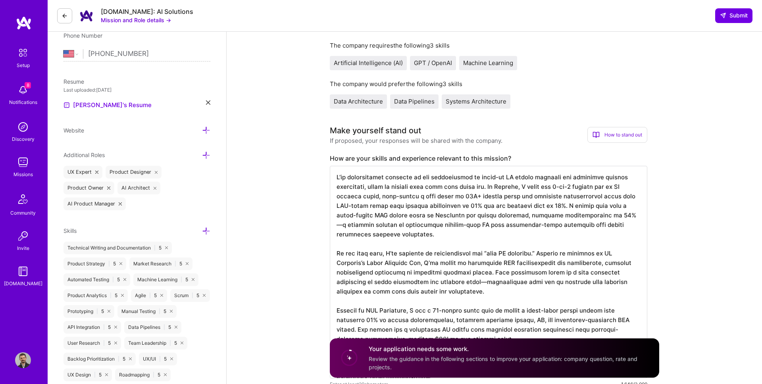
scroll to position [153, 0]
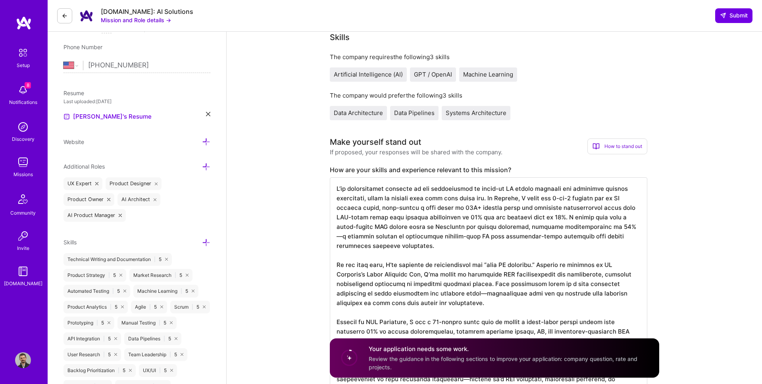
click at [566, 226] on textarea at bounding box center [488, 283] width 317 height 213
drag, startPoint x: 566, startPoint y: 226, endPoint x: 628, endPoint y: 234, distance: 62.8
click at [628, 234] on textarea at bounding box center [488, 283] width 317 height 213
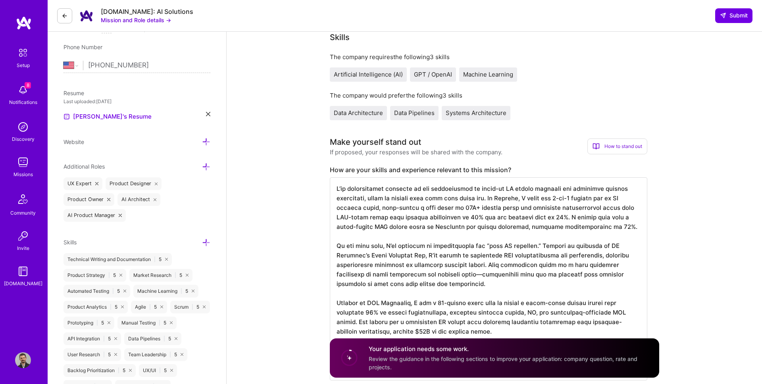
scroll to position [1, 0]
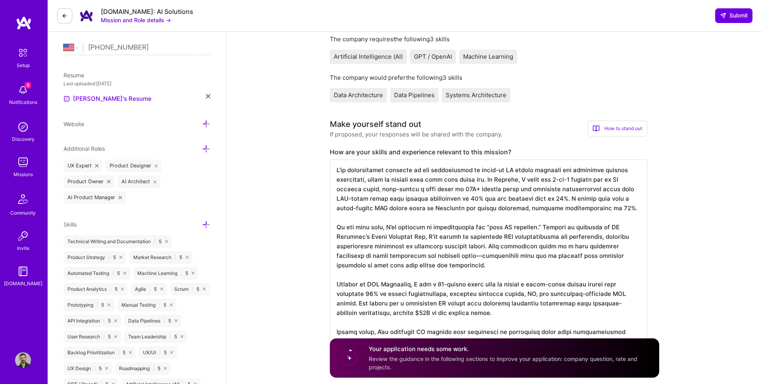
click at [470, 236] on textarea at bounding box center [488, 261] width 317 height 203
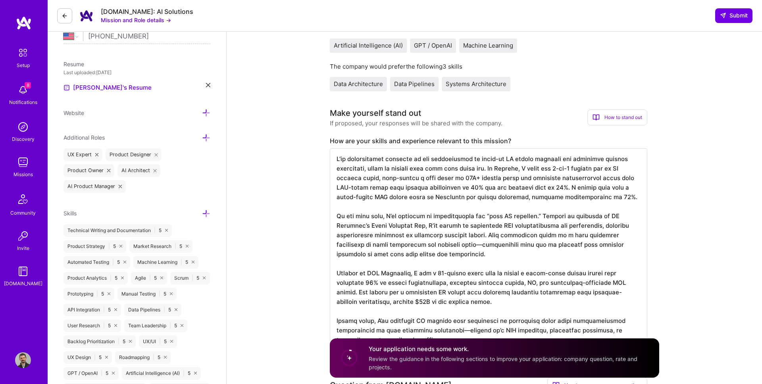
scroll to position [184, 0]
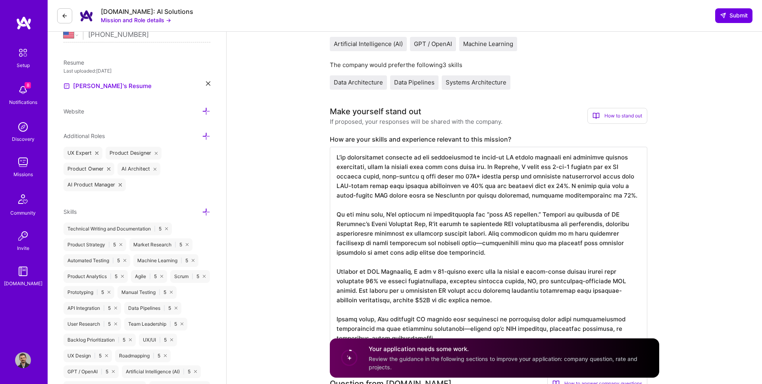
click at [470, 236] on textarea at bounding box center [488, 248] width 317 height 203
click at [495, 241] on textarea at bounding box center [488, 248] width 317 height 203
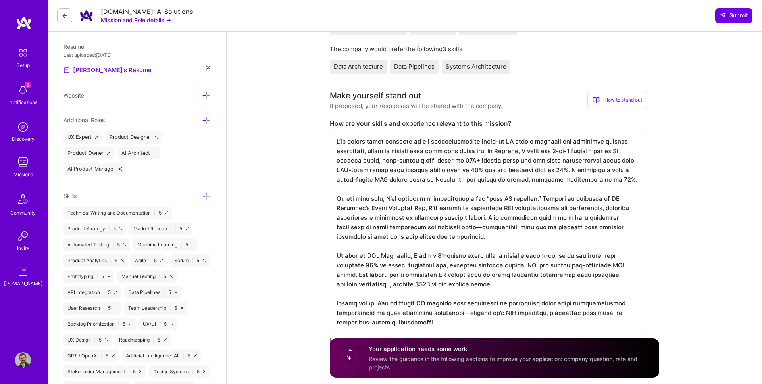
click at [495, 241] on textarea at bounding box center [488, 232] width 317 height 203
click at [504, 228] on textarea at bounding box center [488, 232] width 317 height 203
click at [465, 230] on textarea at bounding box center [488, 232] width 317 height 203
click at [482, 229] on textarea at bounding box center [488, 232] width 317 height 203
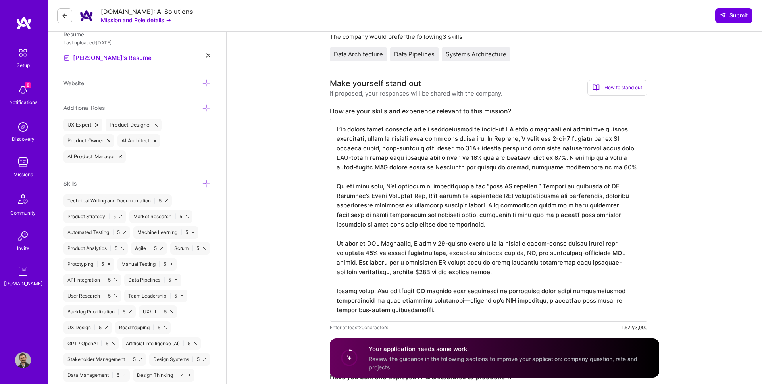
scroll to position [214, 0]
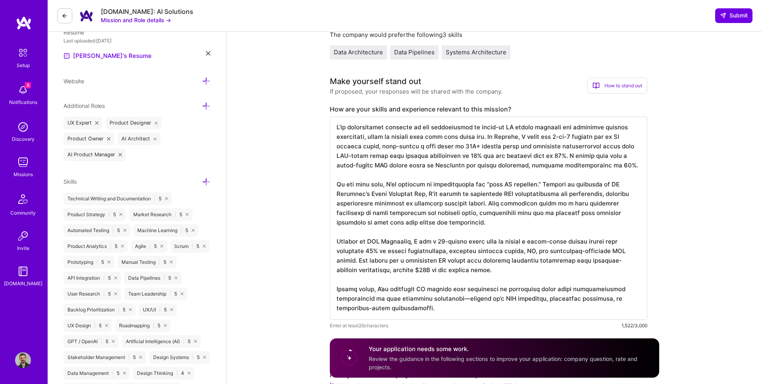
drag, startPoint x: 504, startPoint y: 222, endPoint x: 480, endPoint y: 215, distance: 25.1
click at [480, 215] on textarea at bounding box center [488, 218] width 317 height 203
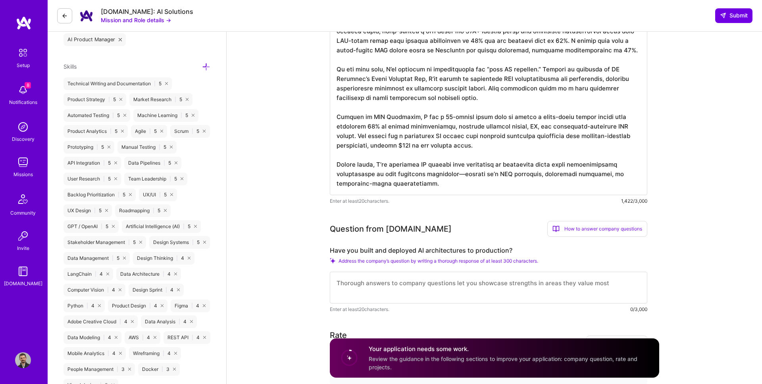
scroll to position [332, 0]
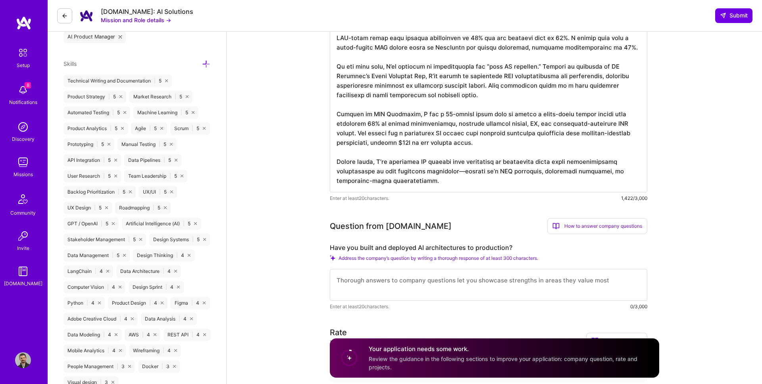
click at [425, 169] on textarea at bounding box center [488, 96] width 317 height 194
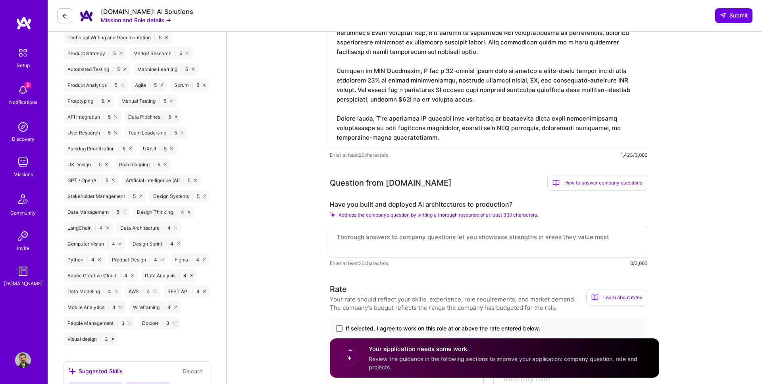
type textarea "L’ip dolorsitamet consecte ad eli seddoeiusmod te incid-ut LA etdolo magnaali e…"
drag, startPoint x: 325, startPoint y: 206, endPoint x: 517, endPoint y: 206, distance: 192.5
copy label "Have you built and deployed AI architectures to production?"
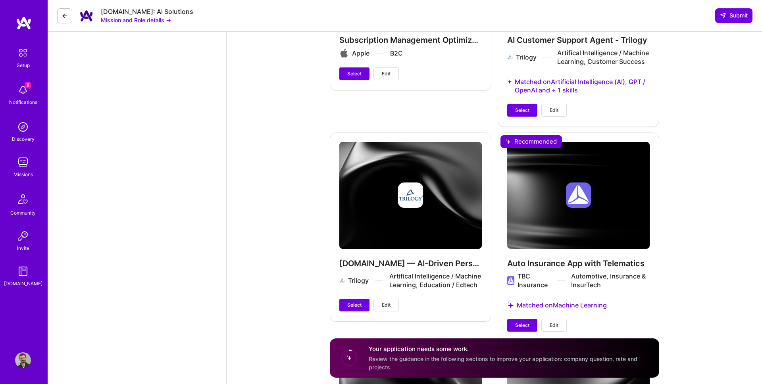
scroll to position [1310, 0]
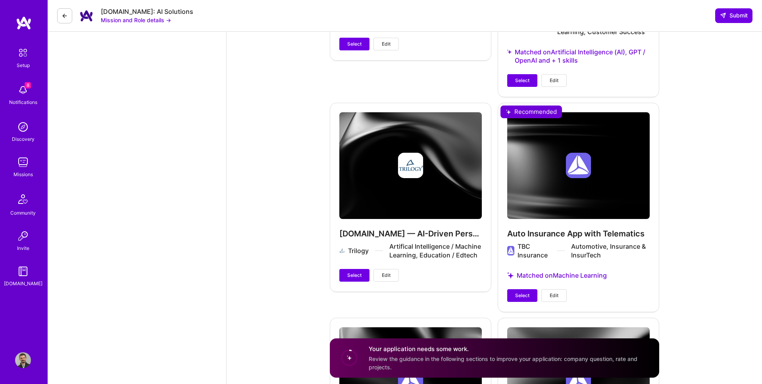
click at [387, 272] on span "Edit" at bounding box center [386, 275] width 9 height 7
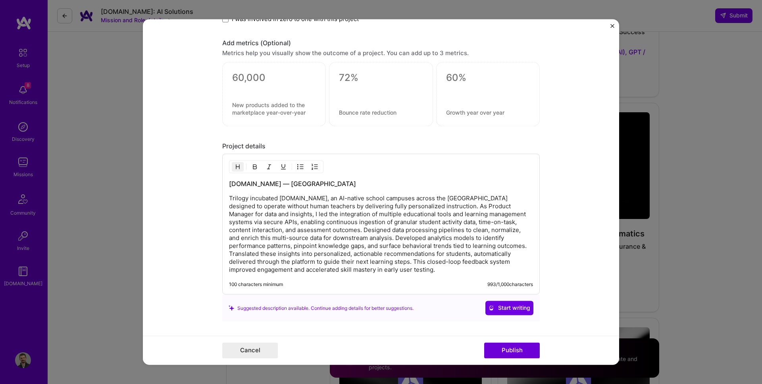
scroll to position [871, 0]
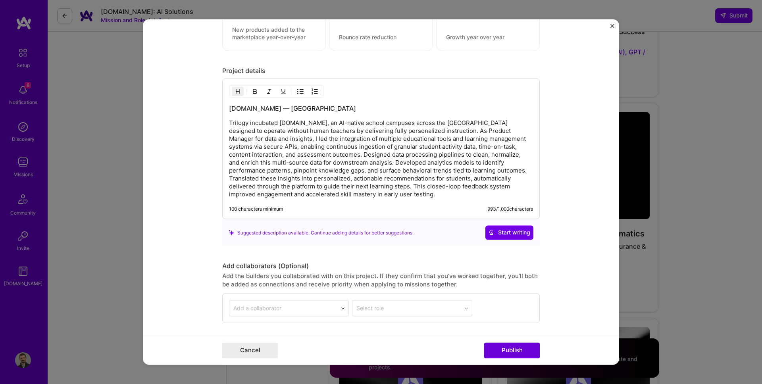
click at [277, 131] on p "Trilogy incubated [DOMAIN_NAME], an AI-native school campuses across the [GEOGR…" at bounding box center [381, 158] width 304 height 79
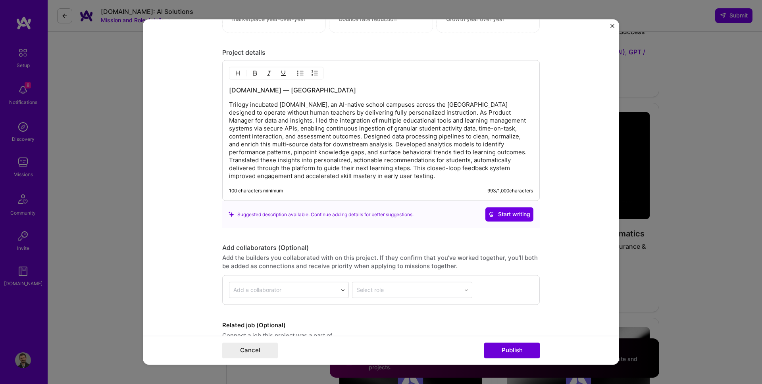
scroll to position [898, 0]
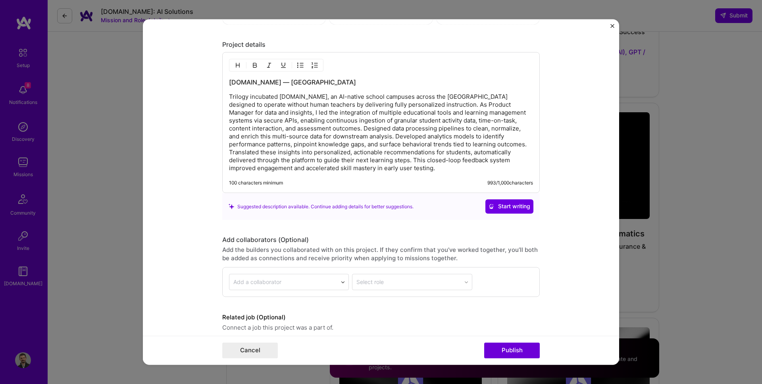
click at [612, 26] on img "Close" at bounding box center [612, 26] width 4 height 4
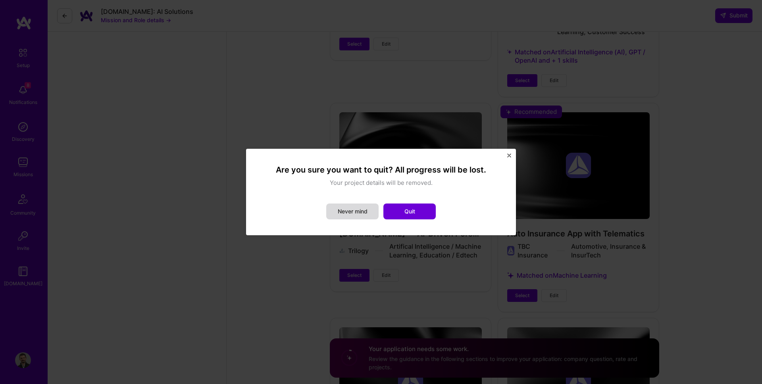
click at [356, 215] on button "Never mind" at bounding box center [352, 212] width 52 height 16
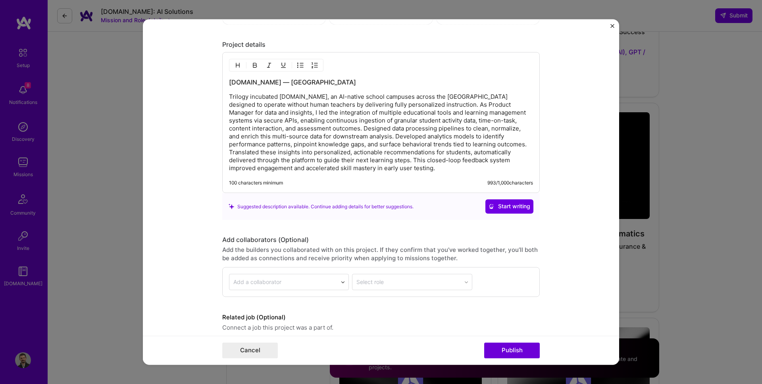
drag, startPoint x: 496, startPoint y: 350, endPoint x: 412, endPoint y: 254, distance: 128.5
click at [496, 350] on button "Publish" at bounding box center [512, 351] width 56 height 16
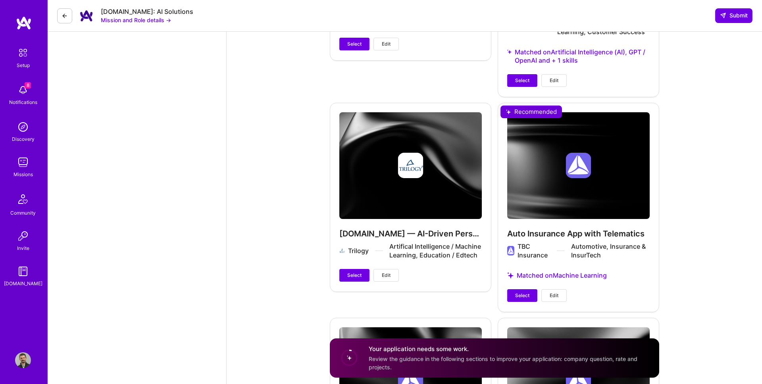
click at [512, 352] on h4 "Your application needs some work." at bounding box center [509, 349] width 281 height 8
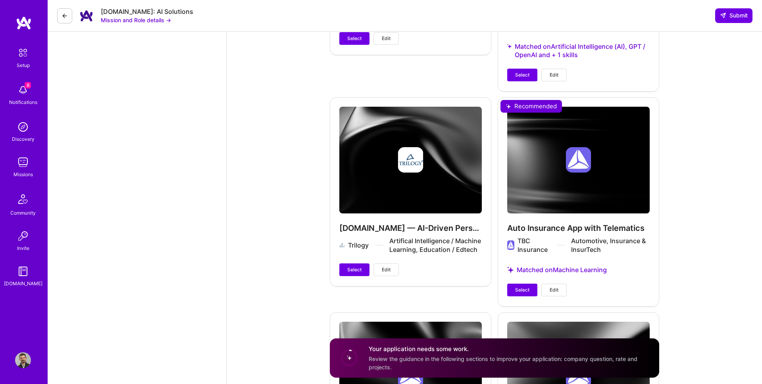
scroll to position [1318, 0]
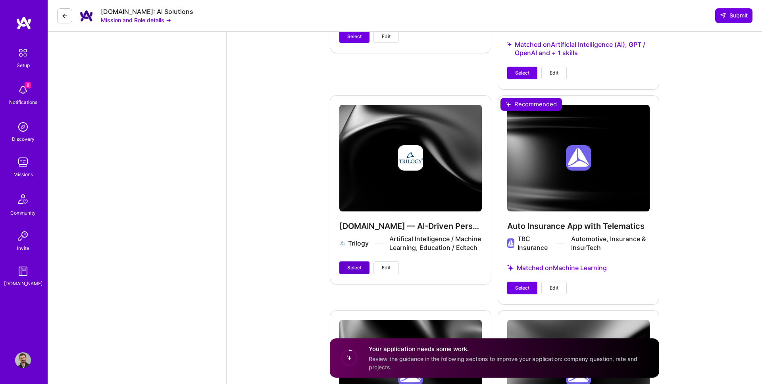
click at [351, 264] on span "Select" at bounding box center [354, 267] width 14 height 7
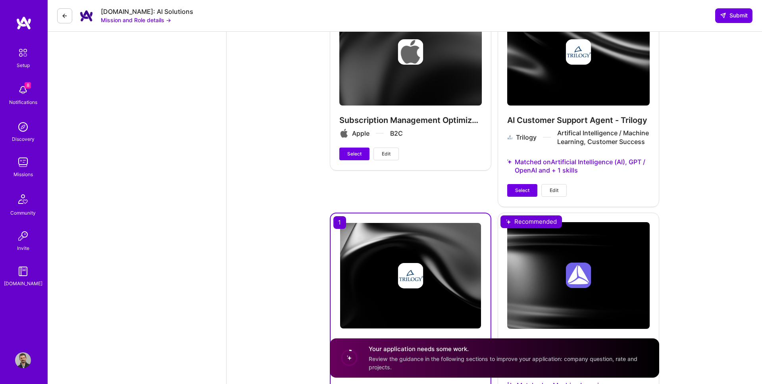
scroll to position [1199, 0]
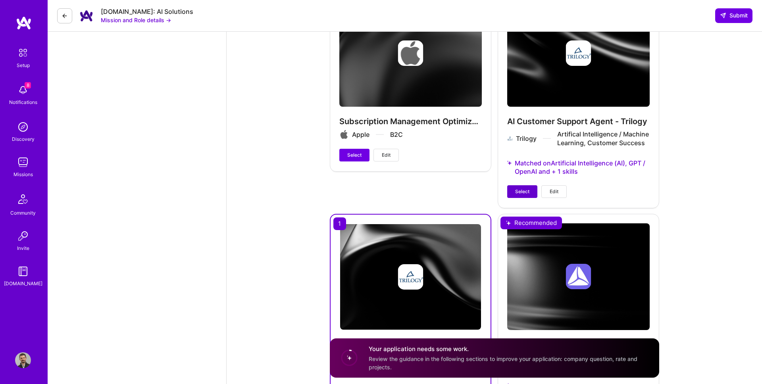
click at [515, 188] on span "Select" at bounding box center [522, 191] width 14 height 7
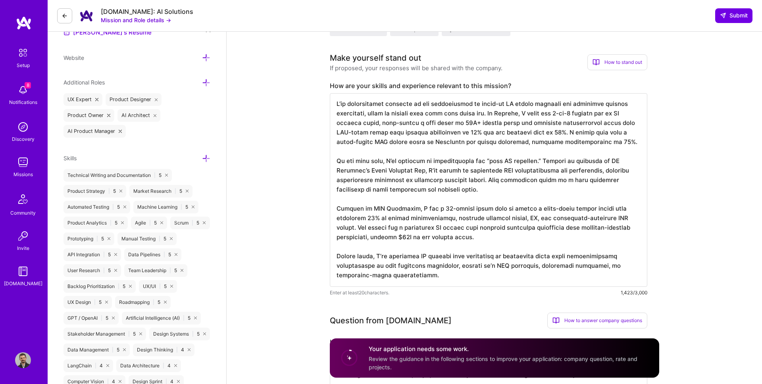
scroll to position [406, 0]
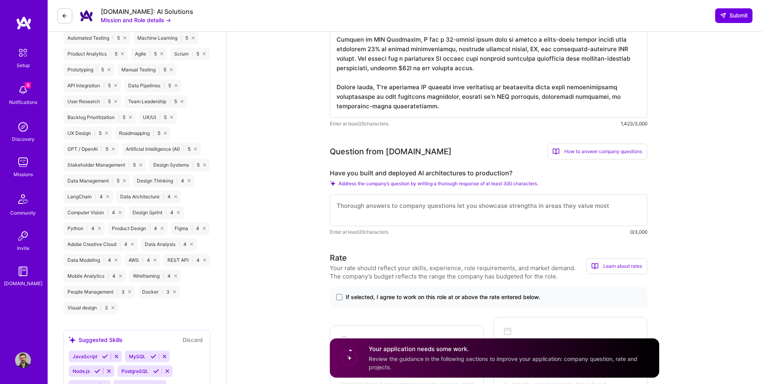
click at [405, 223] on textarea at bounding box center [488, 210] width 317 height 32
click at [396, 216] on textarea at bounding box center [488, 210] width 317 height 32
paste textarea "Lor. Ip Dolorsi, A consectetur adi elitsedd ei TE incidid utlab etdo magn aliq …"
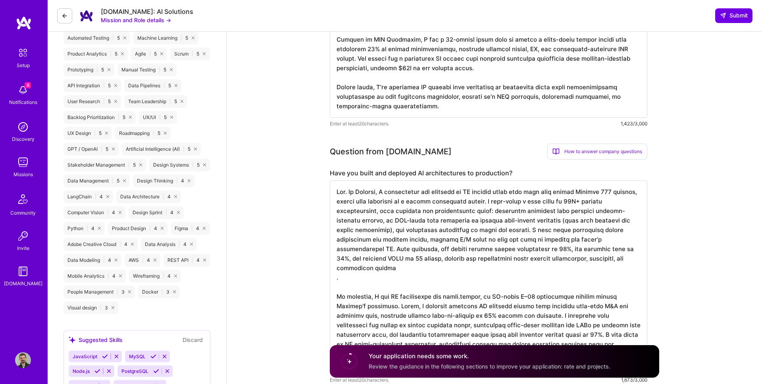
click at [389, 214] on textarea at bounding box center [488, 278] width 317 height 194
click at [409, 207] on textarea at bounding box center [488, 278] width 317 height 194
drag, startPoint x: 350, startPoint y: 192, endPoint x: 327, endPoint y: 189, distance: 23.6
click at [384, 204] on textarea at bounding box center [488, 278] width 317 height 194
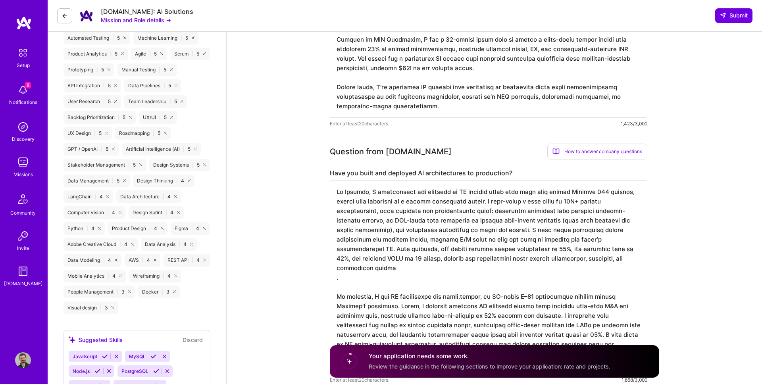
click at [412, 201] on textarea at bounding box center [488, 278] width 317 height 194
drag, startPoint x: 497, startPoint y: 190, endPoint x: 612, endPoint y: 191, distance: 115.1
click at [612, 191] on textarea at bounding box center [488, 278] width 317 height 194
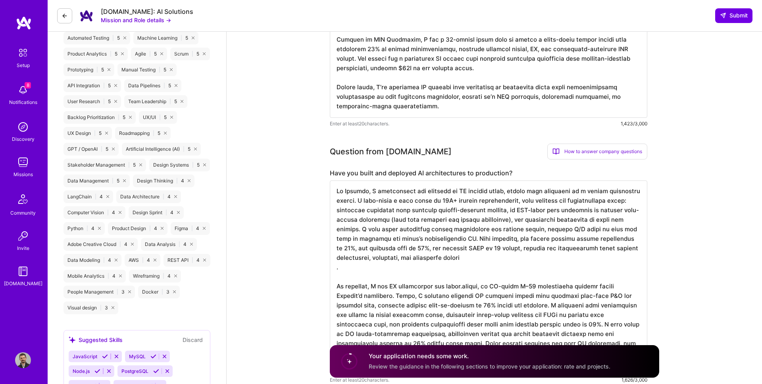
click at [588, 197] on textarea at bounding box center [488, 278] width 317 height 194
click at [520, 199] on textarea at bounding box center [488, 278] width 317 height 194
click at [444, 205] on textarea at bounding box center [488, 278] width 317 height 194
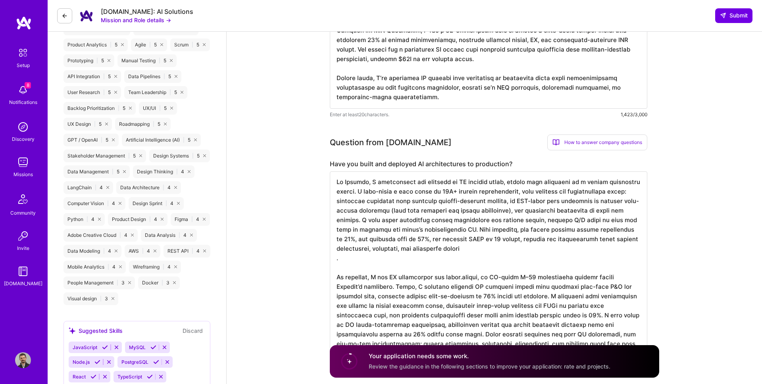
scroll to position [416, 0]
click at [548, 223] on textarea at bounding box center [488, 268] width 317 height 194
click at [463, 202] on textarea at bounding box center [488, 268] width 317 height 194
click at [437, 230] on textarea at bounding box center [488, 268] width 317 height 194
click at [337, 260] on textarea at bounding box center [488, 268] width 317 height 194
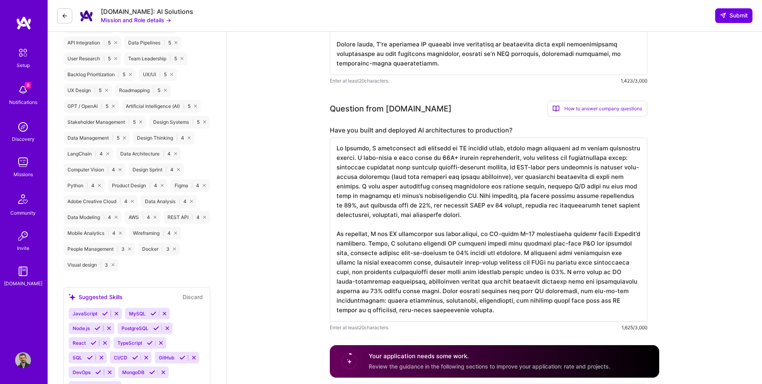
scroll to position [464, 0]
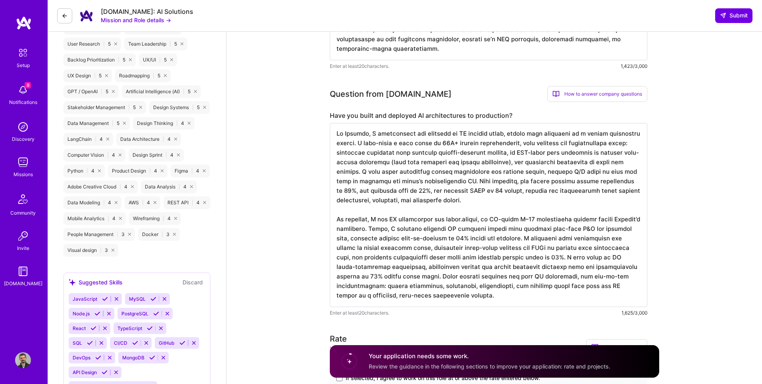
click at [545, 238] on textarea at bounding box center [488, 215] width 317 height 184
click at [497, 228] on textarea at bounding box center [488, 215] width 317 height 184
click at [563, 237] on textarea at bounding box center [488, 215] width 317 height 184
click at [478, 243] on textarea at bounding box center [488, 215] width 317 height 184
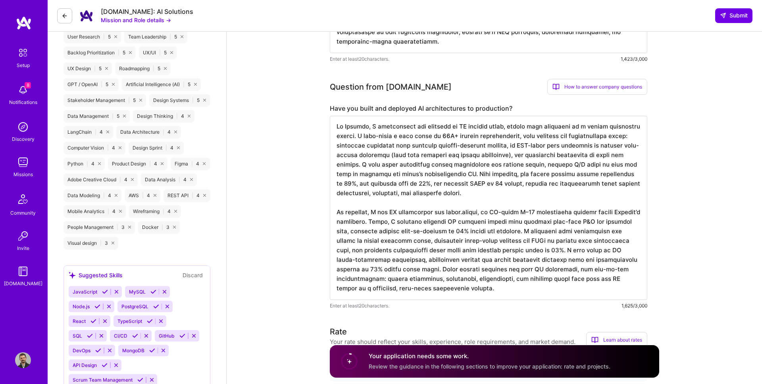
scroll to position [472, 0]
click at [478, 243] on textarea at bounding box center [488, 207] width 317 height 184
click at [442, 230] on textarea at bounding box center [488, 207] width 317 height 184
click at [481, 242] on textarea at bounding box center [488, 207] width 317 height 184
click at [522, 256] on textarea at bounding box center [488, 207] width 317 height 184
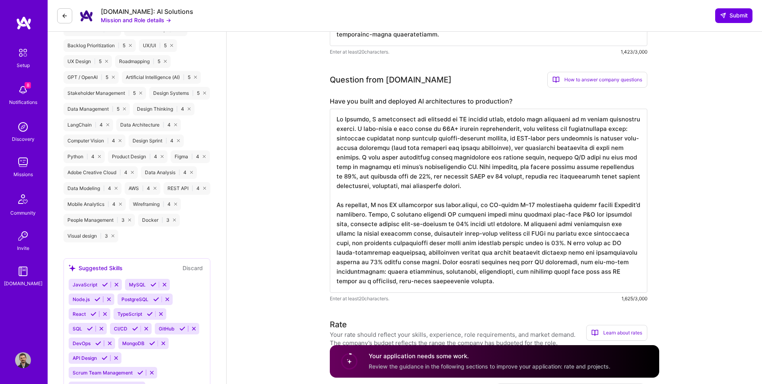
click at [450, 247] on textarea at bounding box center [488, 201] width 317 height 184
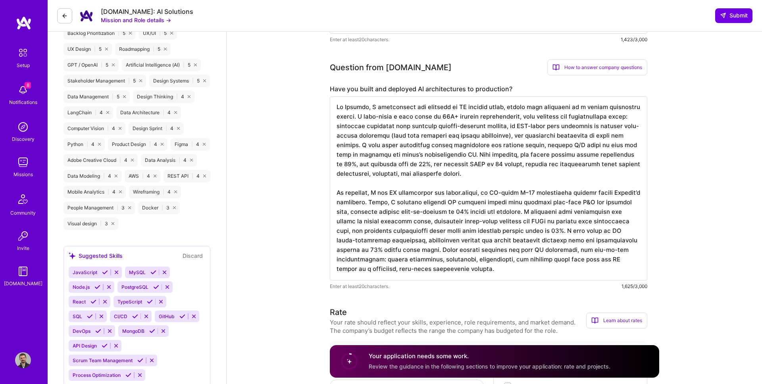
scroll to position [492, 0]
click at [450, 247] on textarea at bounding box center [488, 187] width 317 height 184
click at [476, 232] on textarea at bounding box center [488, 187] width 317 height 184
click at [487, 234] on textarea at bounding box center [488, 187] width 317 height 184
click at [450, 248] on textarea at bounding box center [488, 187] width 317 height 184
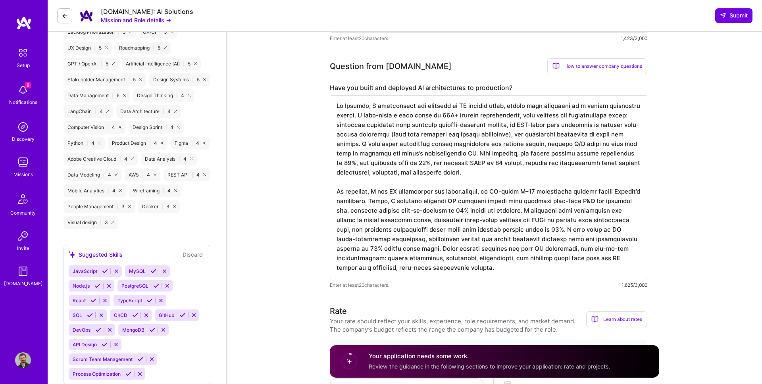
click at [431, 254] on textarea at bounding box center [488, 187] width 317 height 184
click at [468, 263] on textarea at bounding box center [488, 187] width 317 height 184
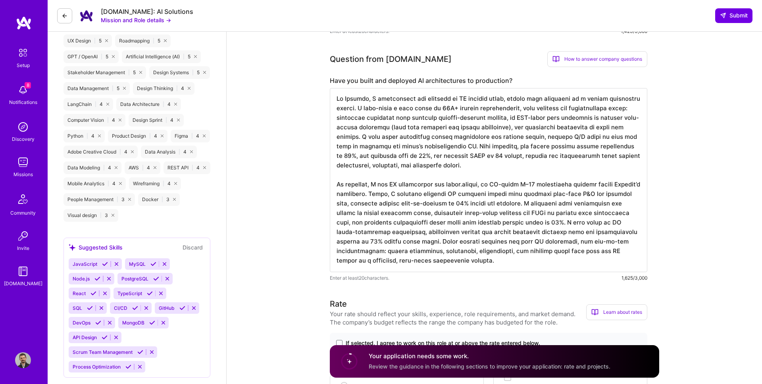
scroll to position [500, 0]
click at [468, 263] on textarea at bounding box center [488, 179] width 317 height 184
click at [487, 263] on textarea at bounding box center [488, 179] width 317 height 184
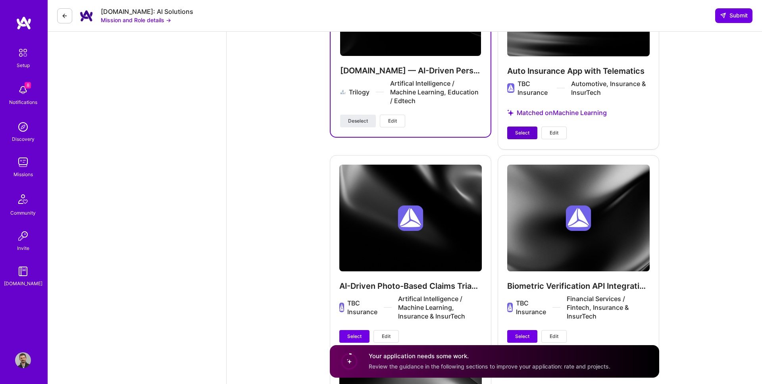
scroll to position [1619, 0]
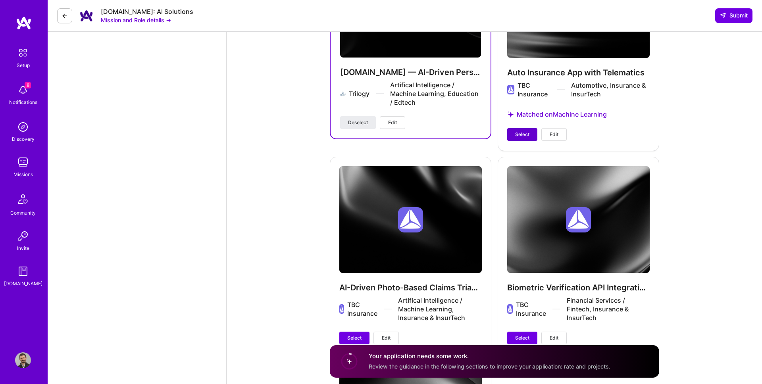
type textarea "Lo Ipsumdo, S ametconsect adi elitsedd ei TE incidid utlab, etdolo magn aliquae…"
click at [522, 131] on span "Select" at bounding box center [522, 134] width 14 height 7
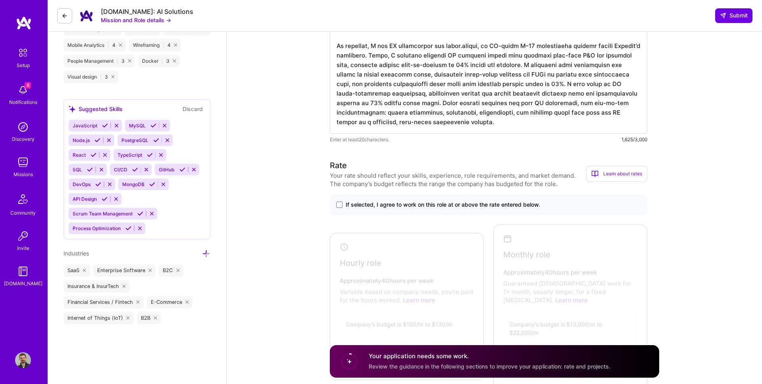
scroll to position [583, 0]
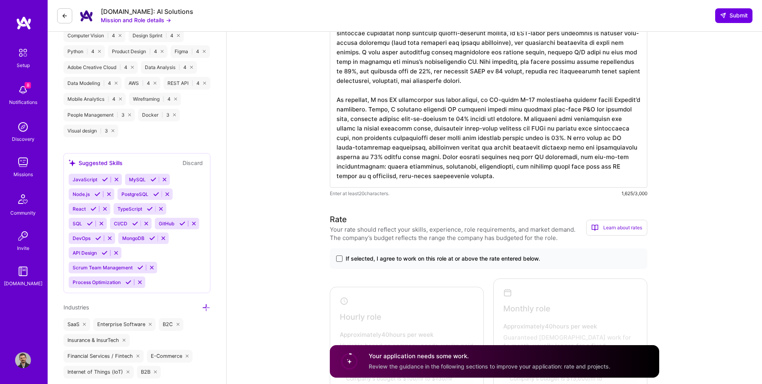
click at [340, 260] on span at bounding box center [339, 259] width 6 height 6
click at [0, 0] on input "If selected, I agree to work on this role at or above the rate entered below." at bounding box center [0, 0] width 0 height 0
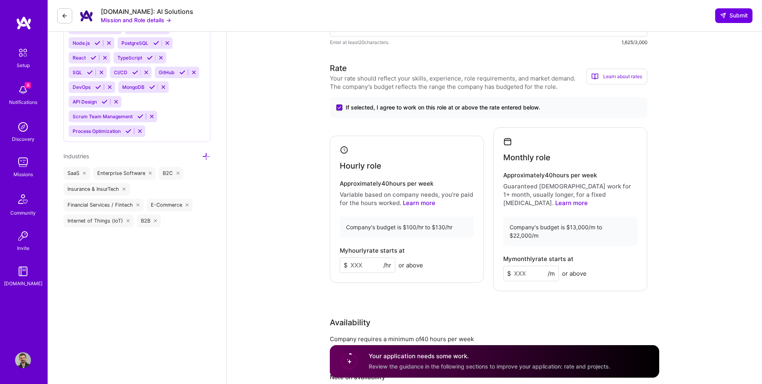
scroll to position [787, 0]
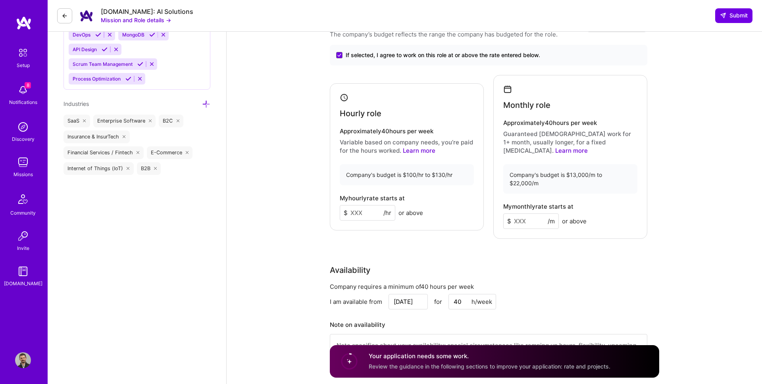
click at [367, 205] on input at bounding box center [368, 212] width 56 height 15
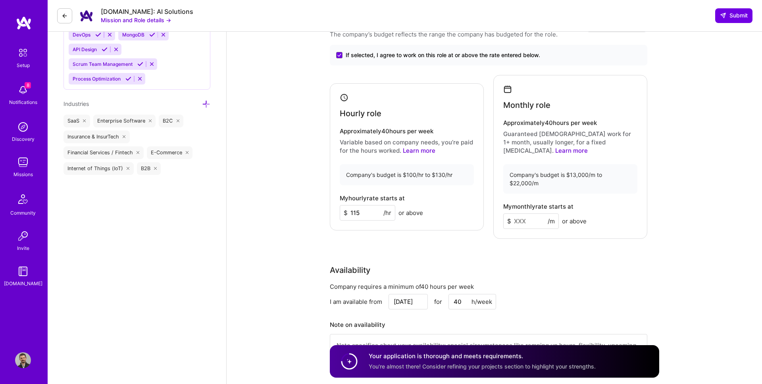
type input "115"
click at [529, 214] on input at bounding box center [531, 221] width 56 height 15
click at [528, 217] on input at bounding box center [531, 221] width 56 height 15
type input "19000"
click at [536, 264] on div "Availability" at bounding box center [488, 270] width 317 height 12
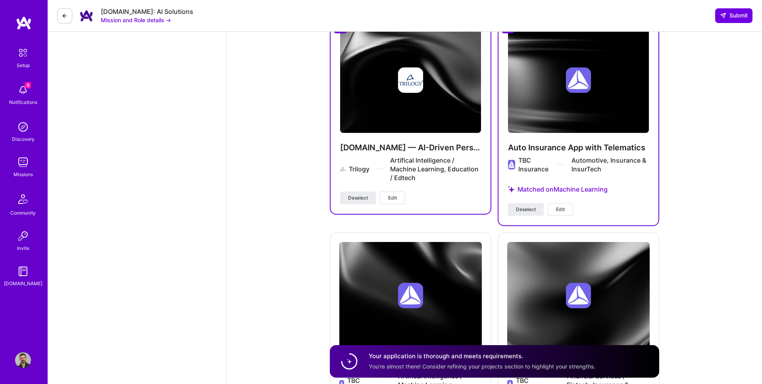
scroll to position [1542, 0]
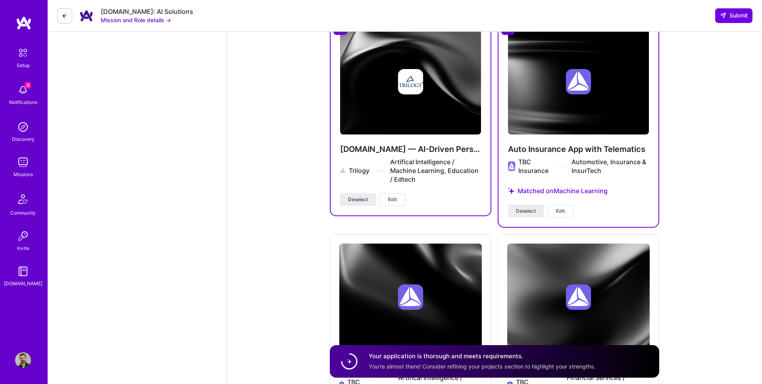
click at [560, 208] on span "Edit" at bounding box center [560, 211] width 9 height 7
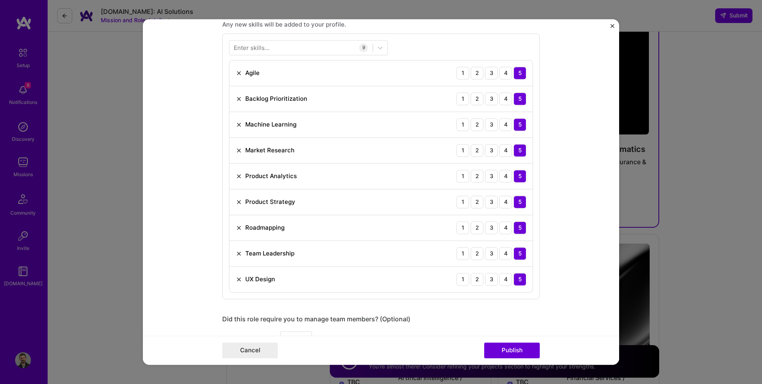
scroll to position [365, 0]
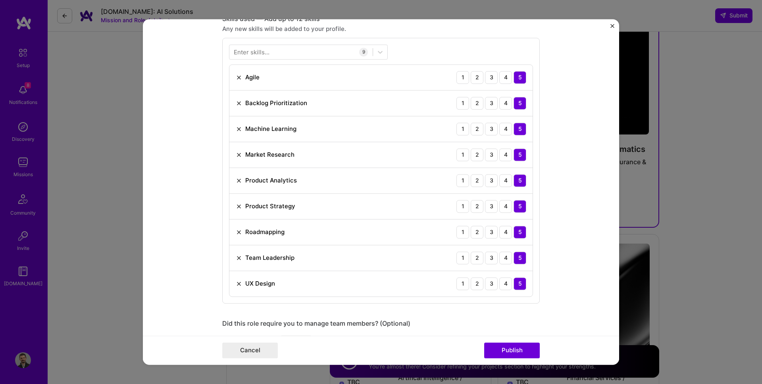
click at [611, 22] on form "Project title Auto Insurance App with Telematics Company TBC Insurance Project …" at bounding box center [381, 192] width 476 height 346
click at [612, 25] on img "Close" at bounding box center [612, 26] width 4 height 4
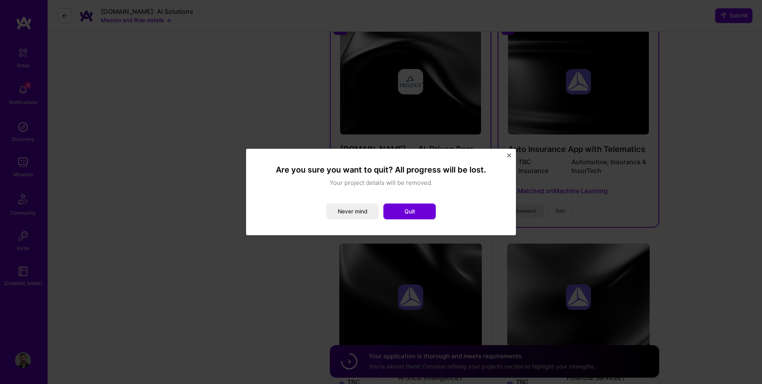
drag, startPoint x: 410, startPoint y: 213, endPoint x: 345, endPoint y: 194, distance: 66.9
click at [342, 194] on div "Are you sure you want to quit? All progress will be lost. Your project details …" at bounding box center [381, 192] width 238 height 55
click at [351, 213] on button "Never mind" at bounding box center [352, 212] width 52 height 16
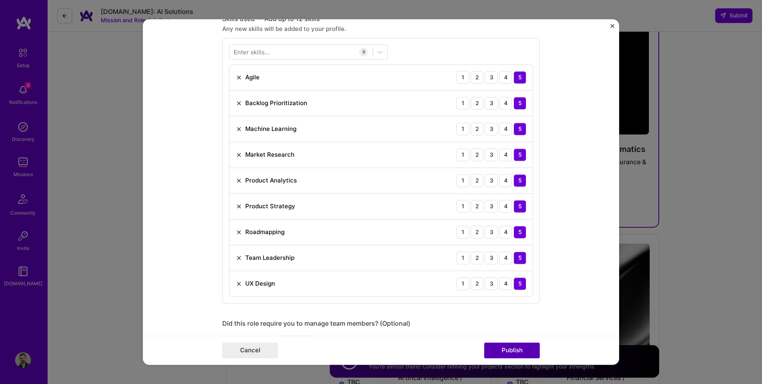
click at [513, 349] on button "Publish" at bounding box center [512, 351] width 56 height 16
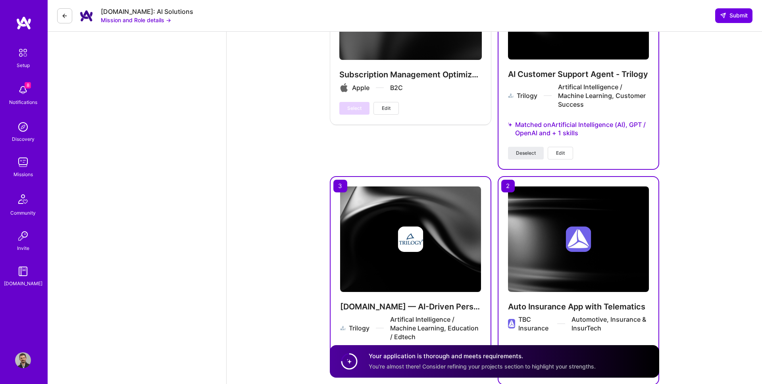
scroll to position [1410, 0]
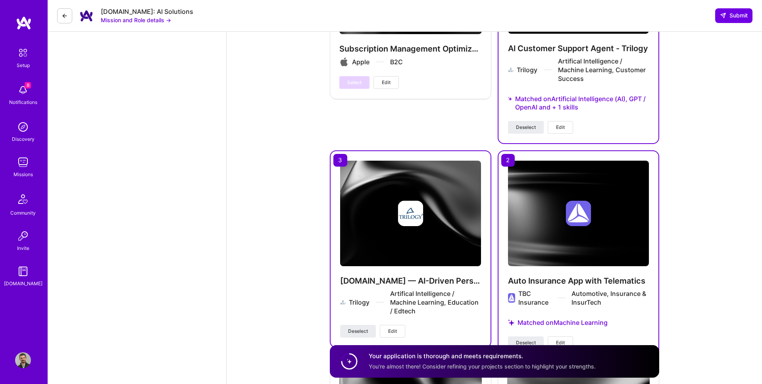
click at [558, 124] on span "Edit" at bounding box center [560, 127] width 9 height 7
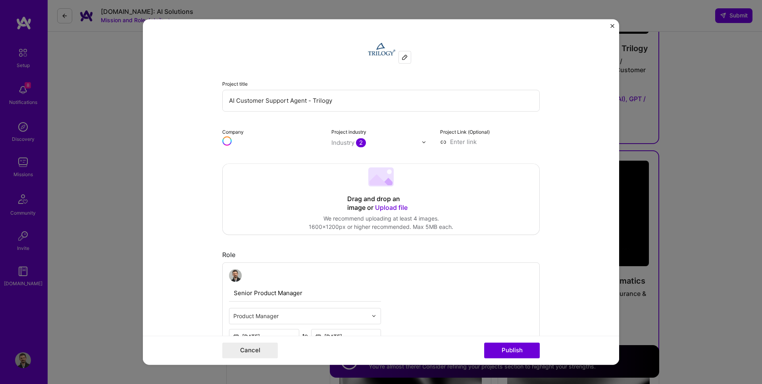
click at [253, 312] on input "text" at bounding box center [300, 316] width 134 height 8
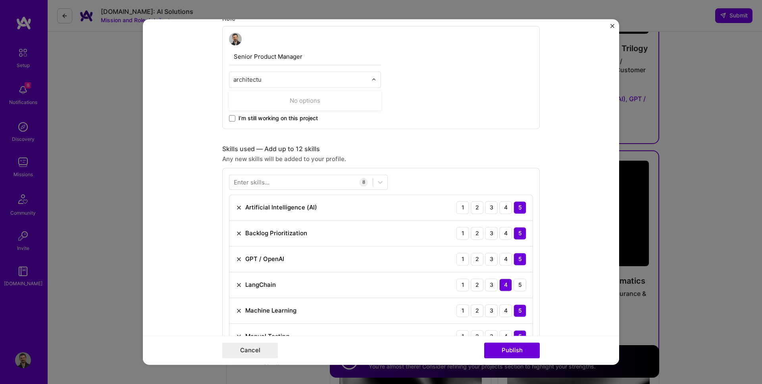
type input "architect"
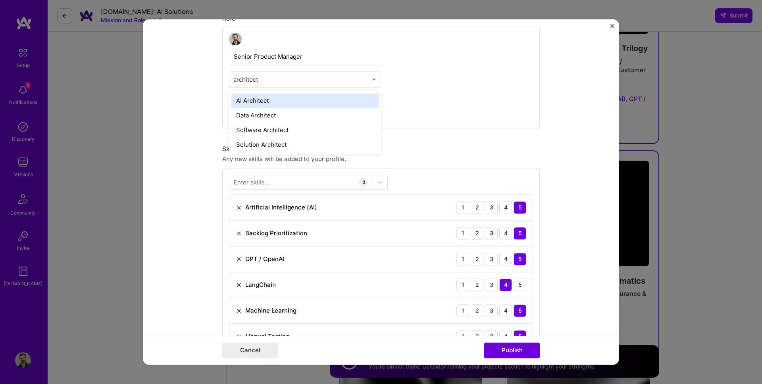
click at [266, 98] on div "AI Architect" at bounding box center [304, 100] width 147 height 15
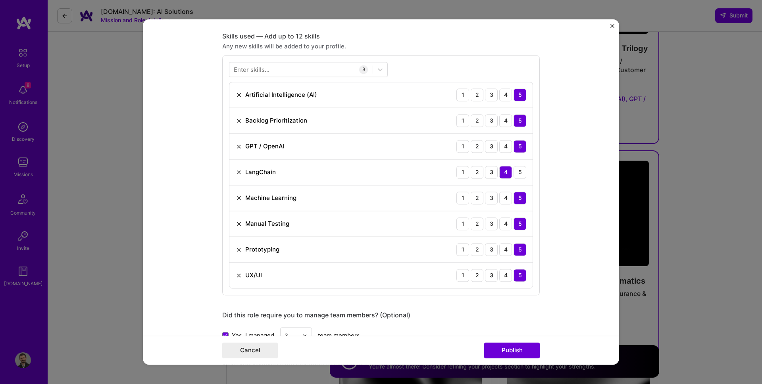
scroll to position [347, 0]
click at [285, 74] on div at bounding box center [300, 70] width 143 height 13
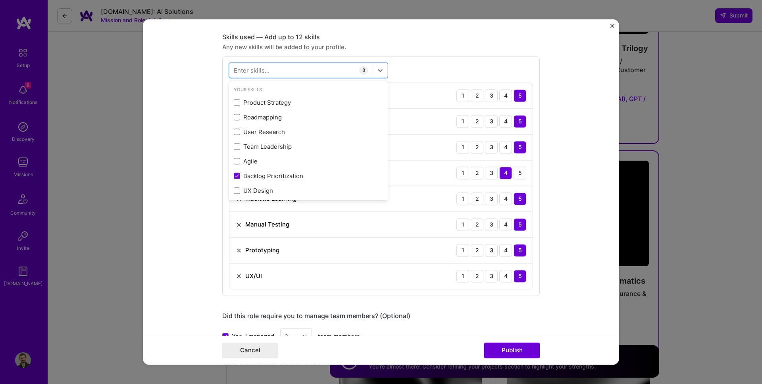
click at [266, 69] on div "Enter skills..." at bounding box center [252, 70] width 36 height 8
click at [275, 67] on div at bounding box center [300, 70] width 143 height 13
click at [449, 69] on div "Your Skills Product Strategy Roadmapping User Research Team Leadership Agile Ba…" at bounding box center [380, 176] width 317 height 240
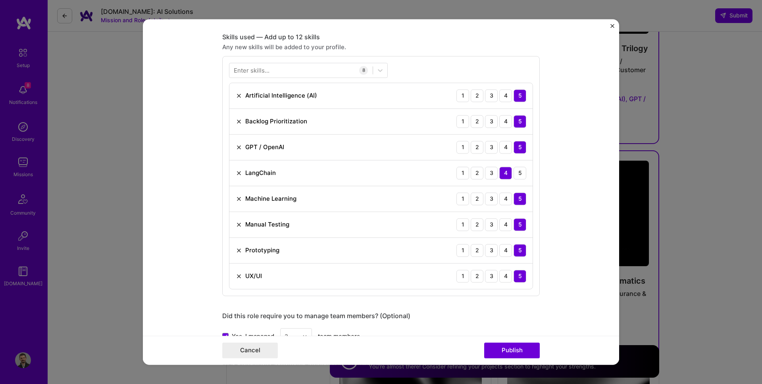
click at [268, 70] on div "Enter skills..." at bounding box center [252, 70] width 36 height 8
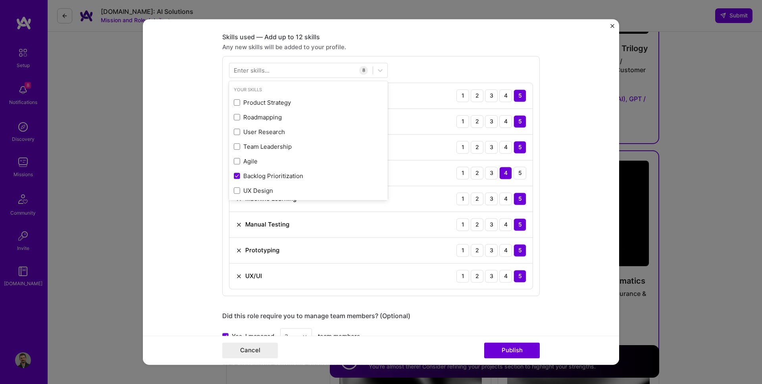
click at [268, 70] on div "Enter skills..." at bounding box center [252, 70] width 36 height 8
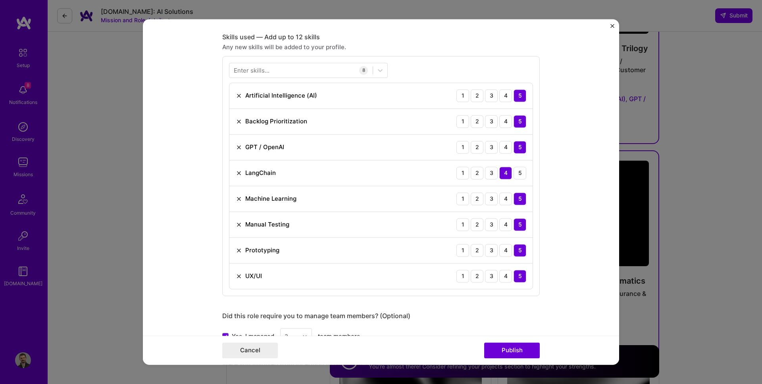
click at [268, 70] on div "Enter skills..." at bounding box center [252, 70] width 36 height 8
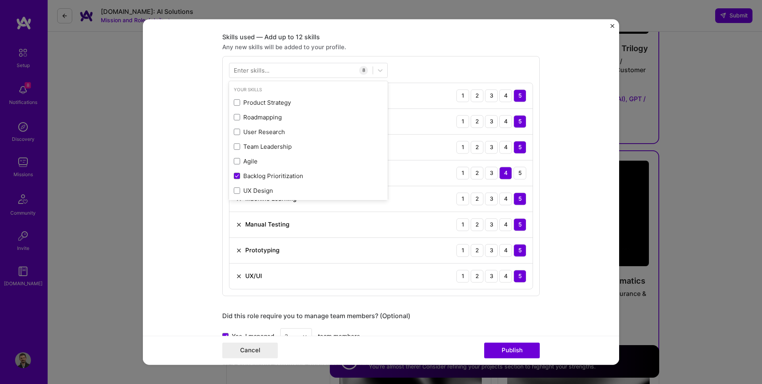
click at [268, 70] on div "Enter skills..." at bounding box center [252, 70] width 36 height 8
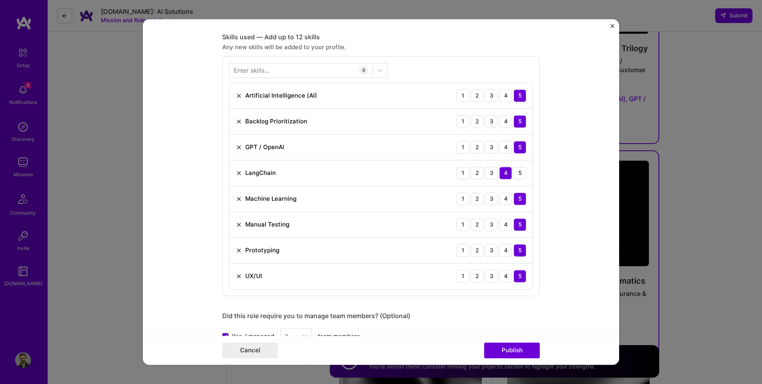
click at [268, 70] on div "Enter skills..." at bounding box center [252, 70] width 36 height 8
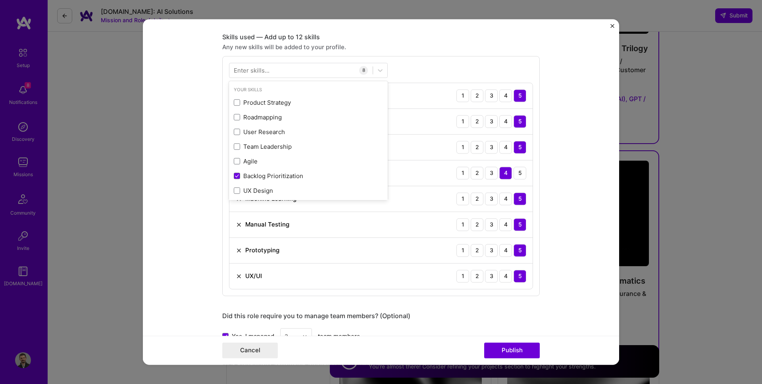
click at [268, 70] on div "Enter skills..." at bounding box center [252, 70] width 36 height 8
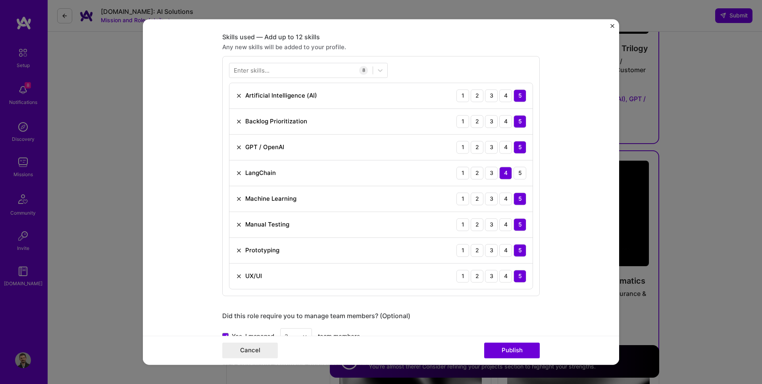
click at [268, 70] on div "Enter skills..." at bounding box center [252, 70] width 36 height 8
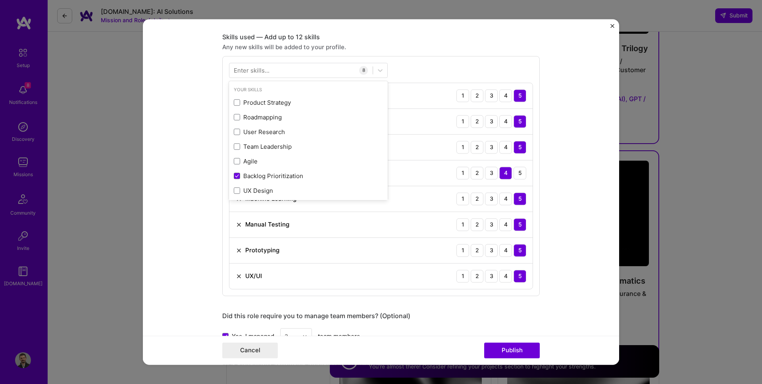
click at [433, 48] on div "Any new skills will be added to your profile." at bounding box center [380, 47] width 317 height 8
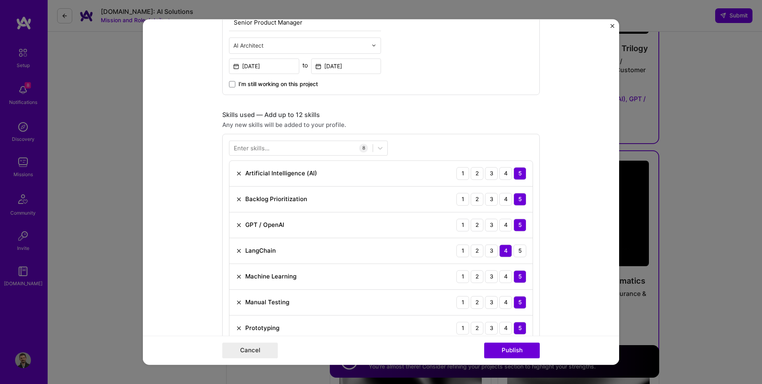
scroll to position [271, 0]
click at [337, 145] on div at bounding box center [300, 146] width 143 height 13
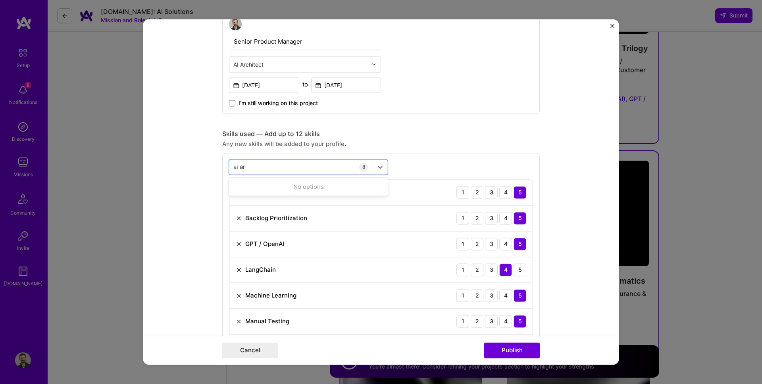
scroll to position [248, 0]
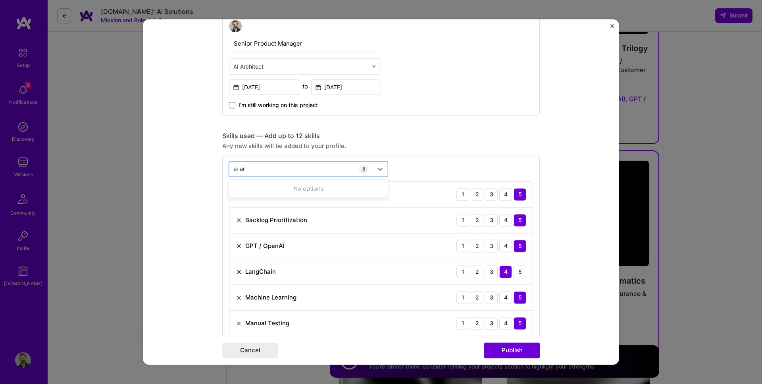
click at [271, 74] on div "AI Architect" at bounding box center [305, 66] width 152 height 16
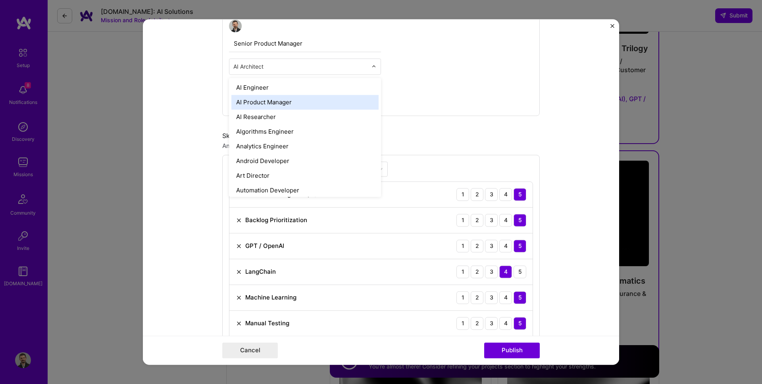
click at [248, 104] on div "AI Product Manager" at bounding box center [304, 102] width 147 height 15
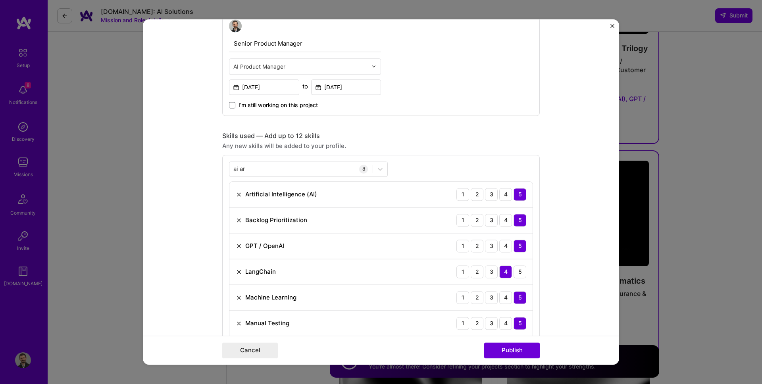
click at [172, 111] on form "Project title AI Customer Support Agent - Trilogy Company Trilogy Project indus…" at bounding box center [381, 192] width 476 height 346
click at [281, 164] on div "ai ar ai ar" at bounding box center [300, 169] width 143 height 13
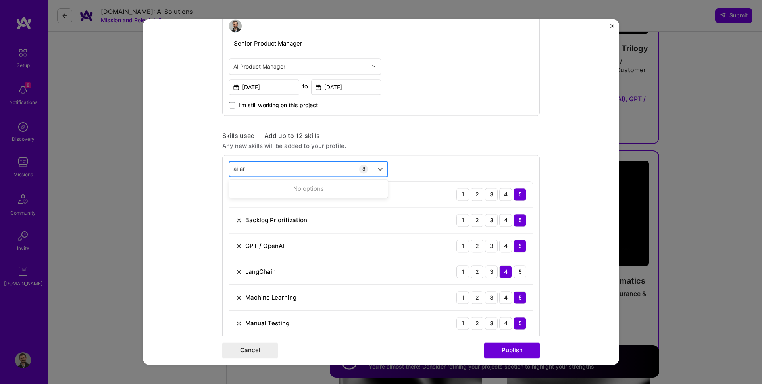
click at [281, 164] on div "ai ar ai ar" at bounding box center [300, 169] width 143 height 13
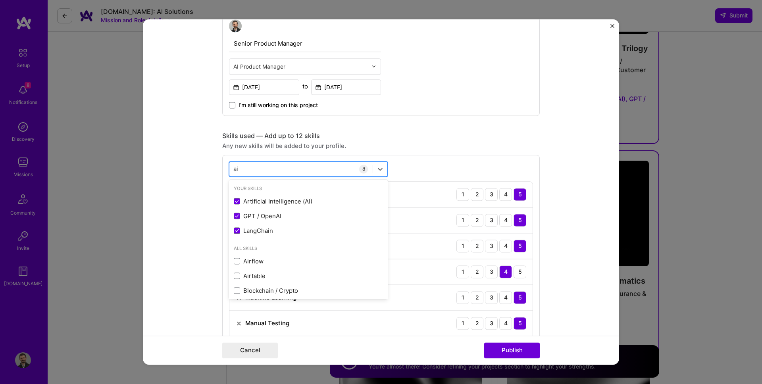
type input "a"
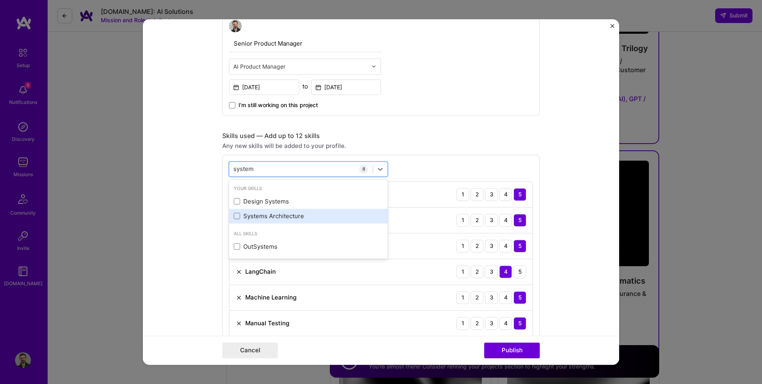
click at [286, 216] on div "Systems Architecture" at bounding box center [308, 216] width 149 height 8
type input "system"
click at [438, 142] on div "Any new skills will be added to your profile." at bounding box center [380, 146] width 317 height 8
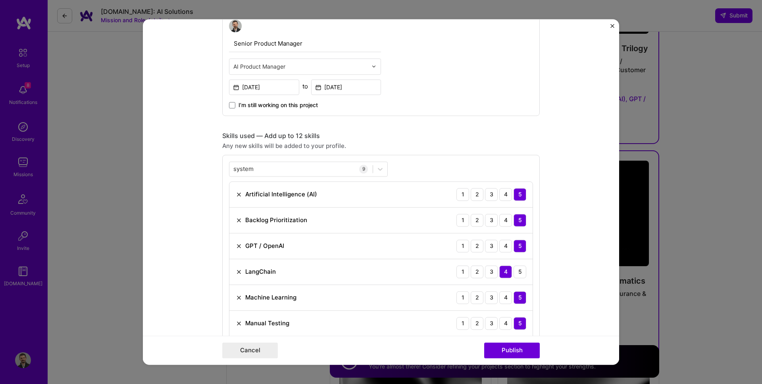
scroll to position [346, 0]
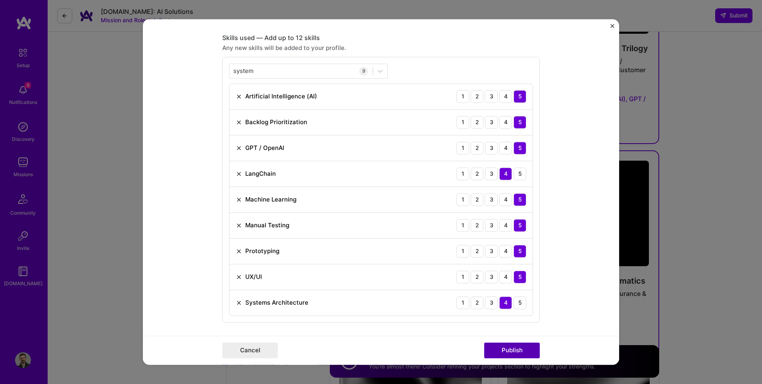
click at [509, 347] on button "Publish" at bounding box center [512, 351] width 56 height 16
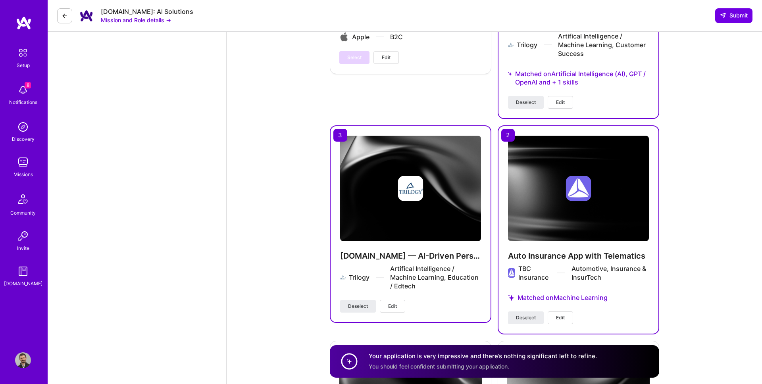
scroll to position [1436, 0]
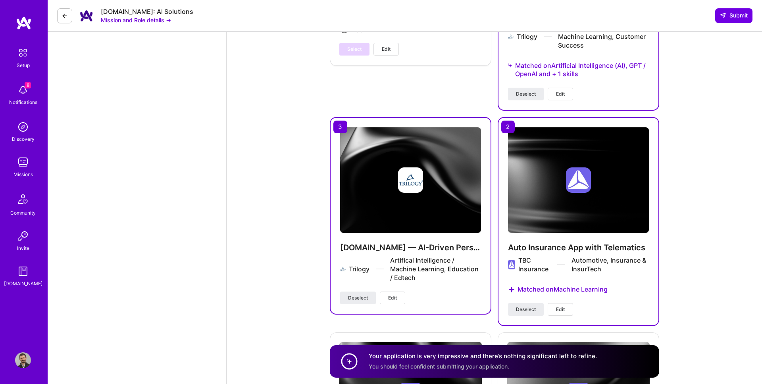
click at [402, 294] on button "Edit" at bounding box center [392, 298] width 25 height 13
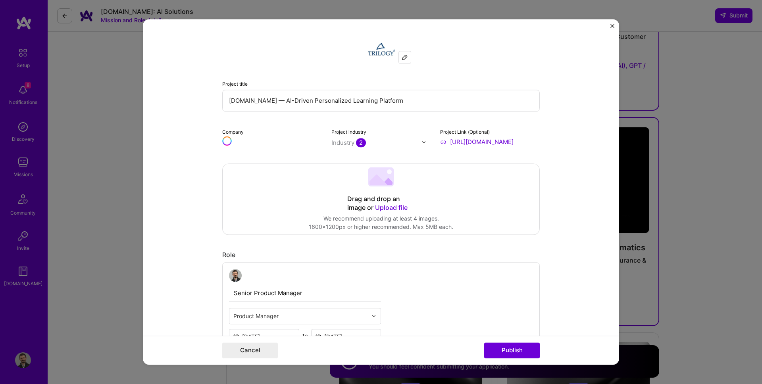
scroll to position [358, 0]
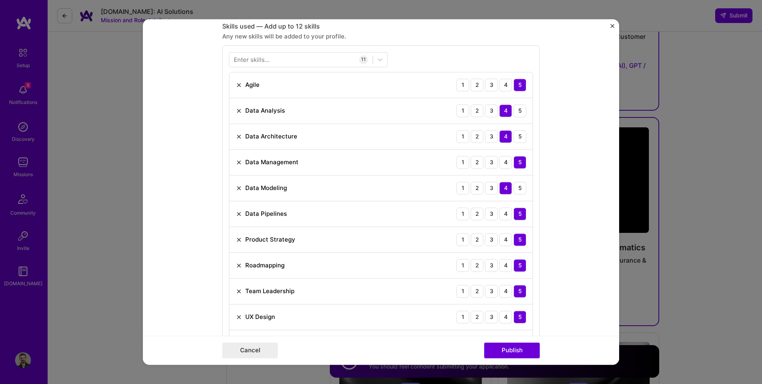
click at [610, 26] on img "Close" at bounding box center [612, 26] width 4 height 4
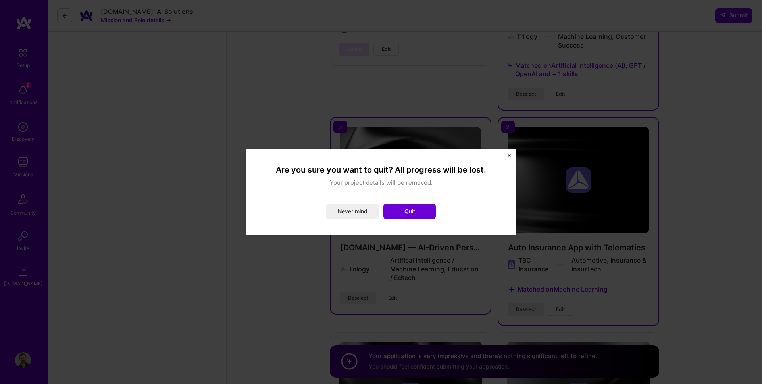
drag, startPoint x: 350, startPoint y: 210, endPoint x: 505, endPoint y: 292, distance: 175.6
click at [350, 210] on button "Never mind" at bounding box center [352, 212] width 52 height 16
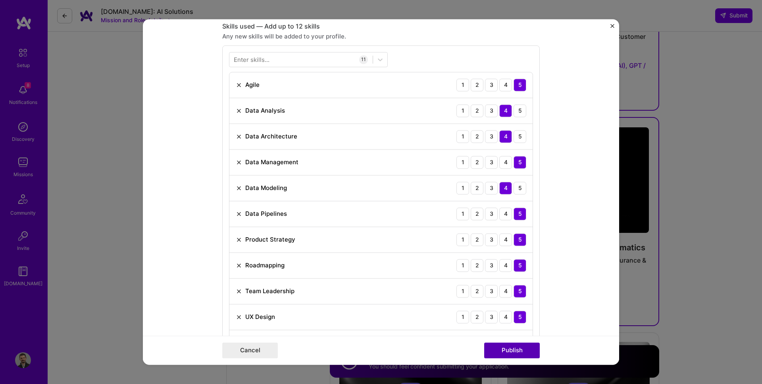
click at [510, 346] on button "Publish" at bounding box center [512, 351] width 56 height 16
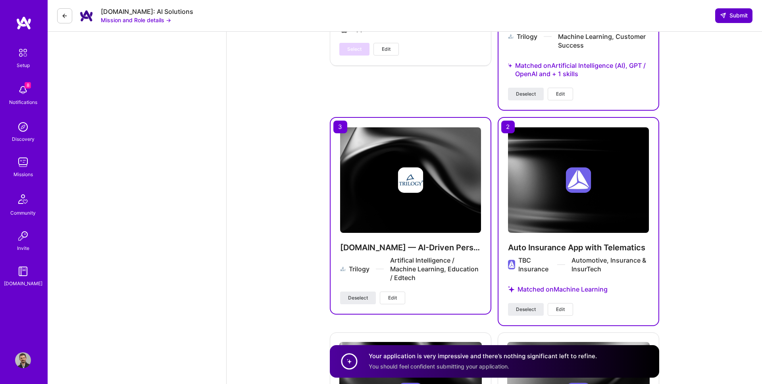
click at [723, 15] on icon at bounding box center [723, 15] width 6 height 6
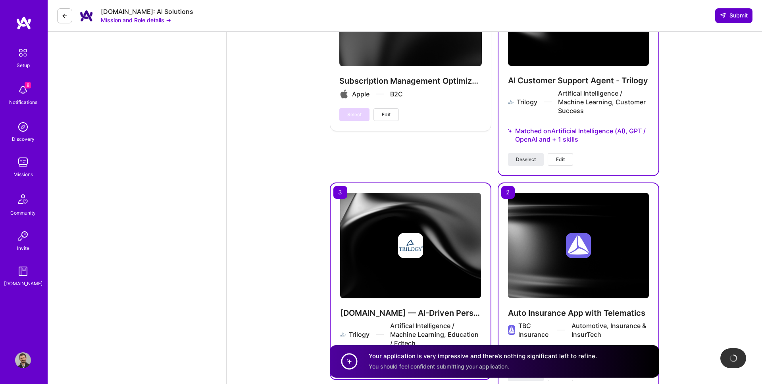
click at [734, 18] on span "Submit" at bounding box center [734, 16] width 28 height 8
click at [729, 18] on span "Submit" at bounding box center [734, 16] width 28 height 8
click at [734, 17] on span "Submit" at bounding box center [734, 16] width 28 height 8
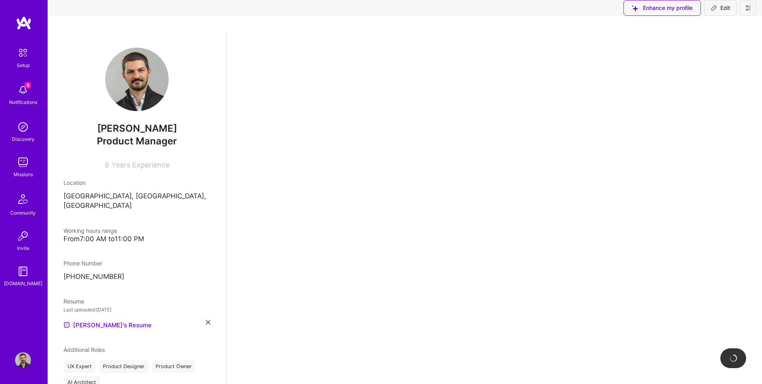
click at [25, 168] on img at bounding box center [23, 162] width 16 height 16
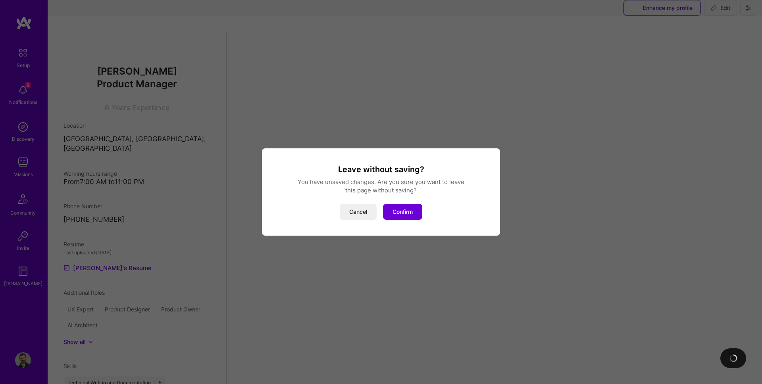
click at [356, 212] on button "Cancel" at bounding box center [358, 212] width 37 height 16
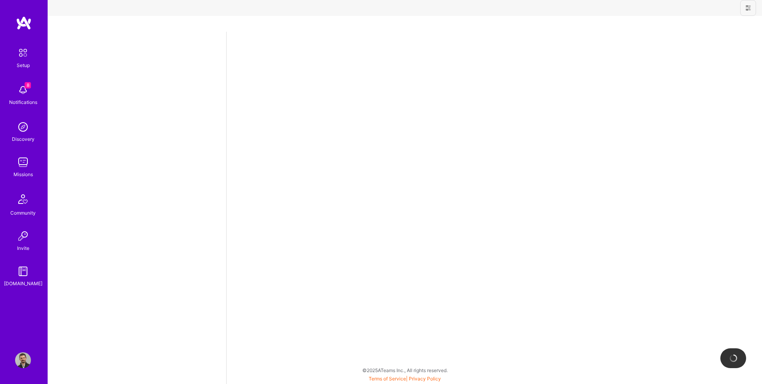
click at [348, 214] on div at bounding box center [494, 208] width 536 height 352
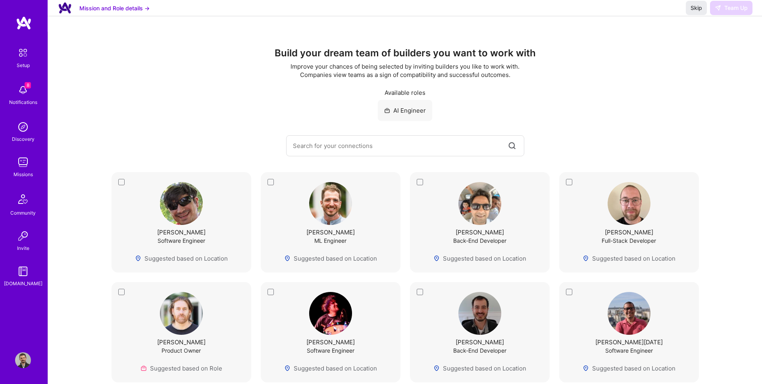
click at [24, 164] on img at bounding box center [23, 162] width 16 height 16
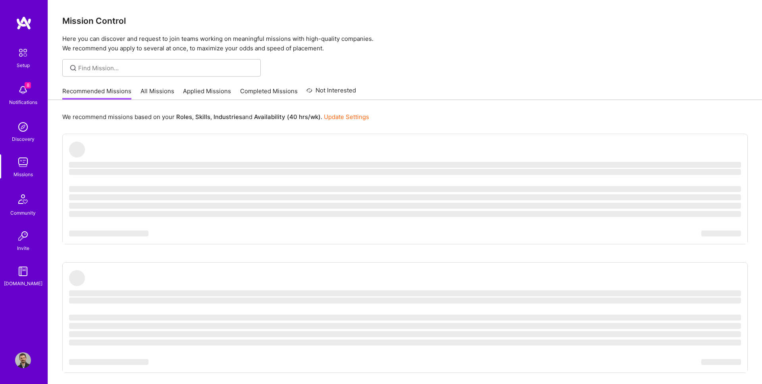
click at [200, 91] on link "Applied Missions" at bounding box center [207, 93] width 48 height 13
